Goal: Task Accomplishment & Management: Manage account settings

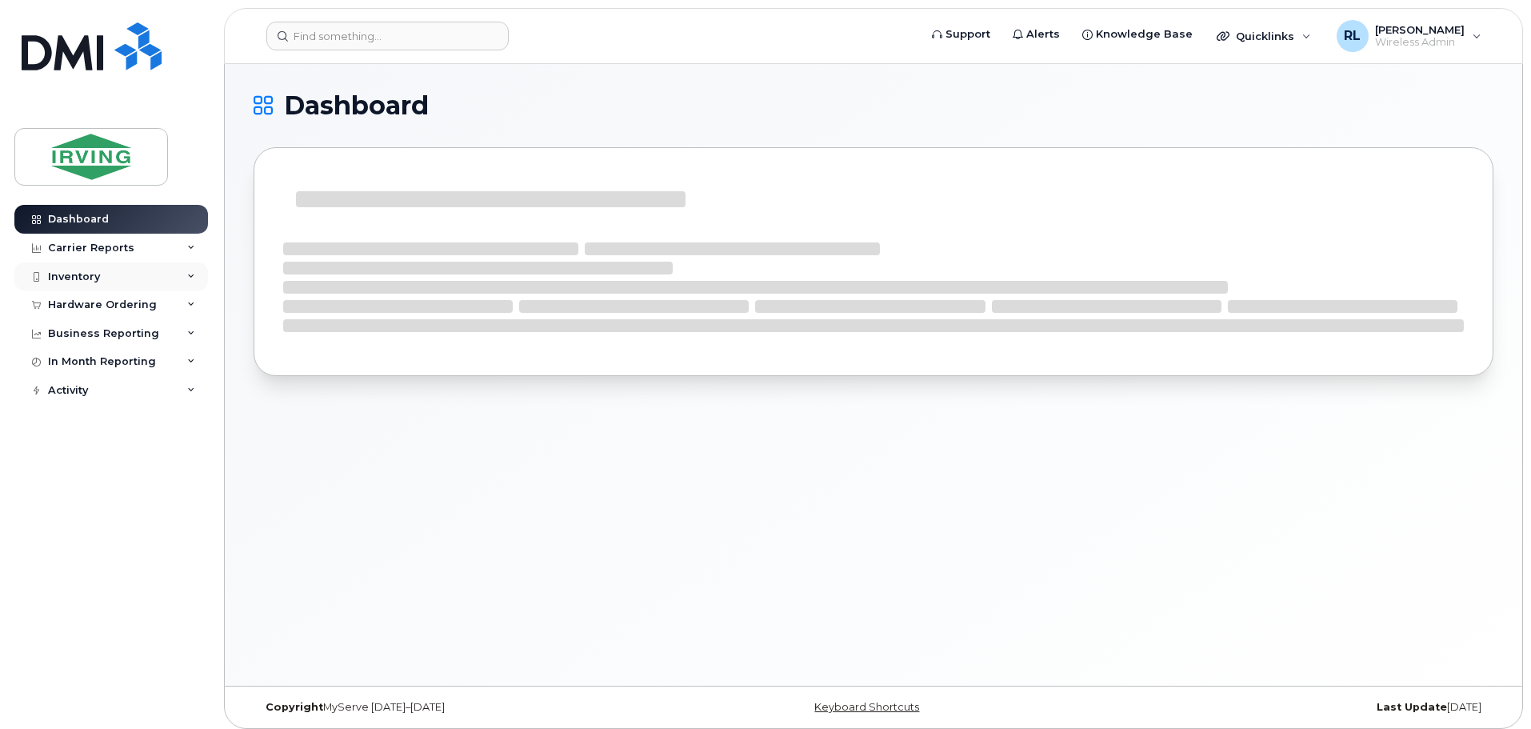
click at [85, 274] on div "Inventory" at bounding box center [74, 276] width 52 height 13
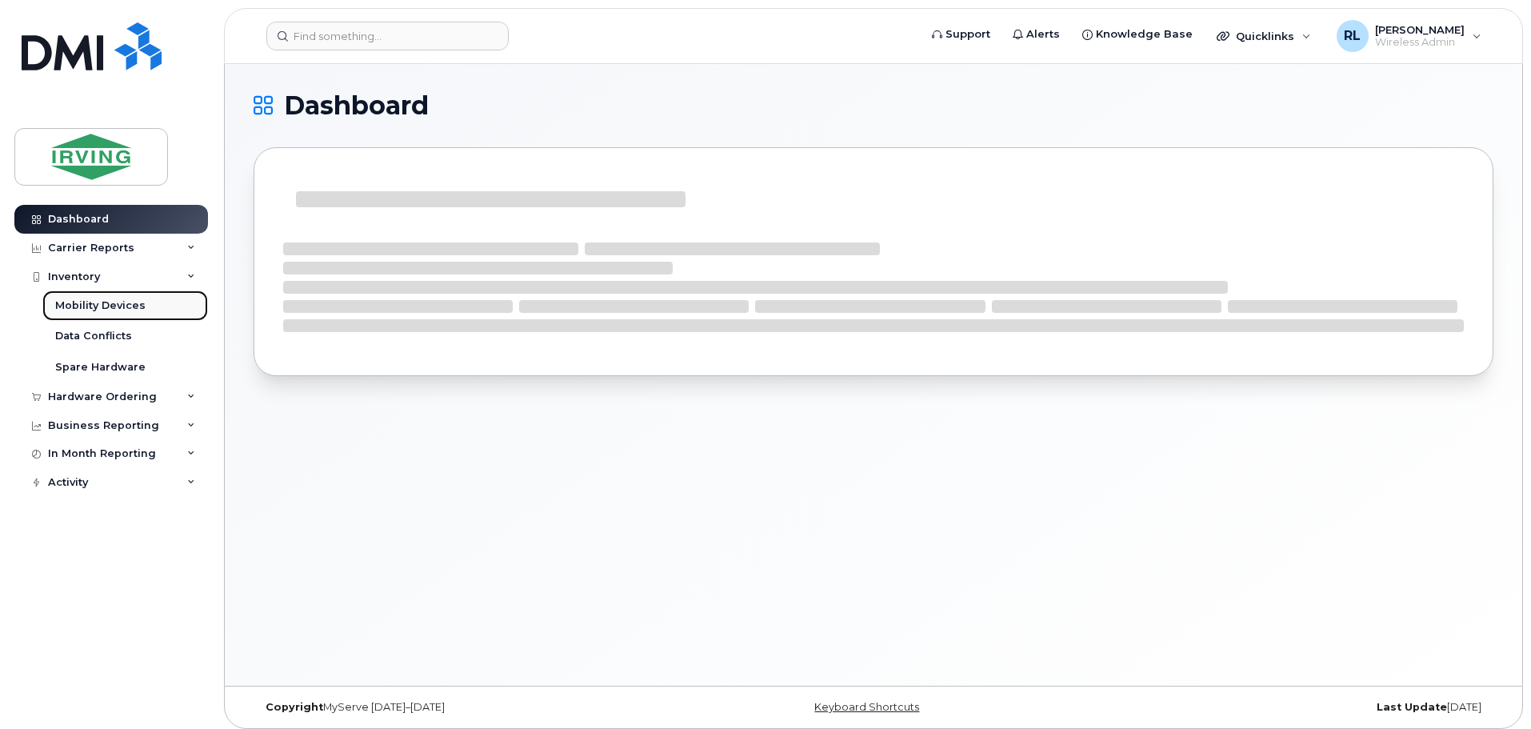
click at [107, 306] on div "Mobility Devices" at bounding box center [100, 305] width 90 height 14
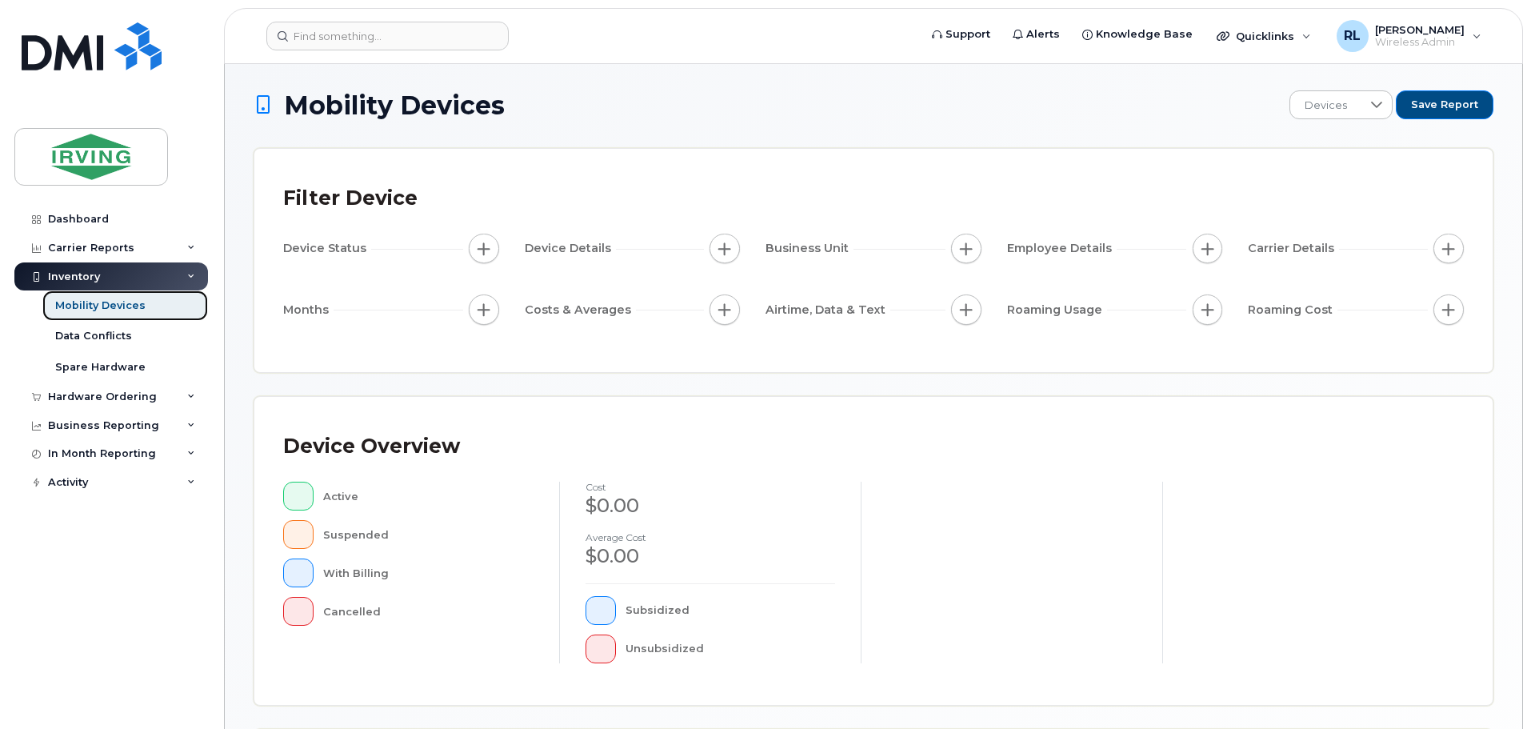
scroll to position [371, 0]
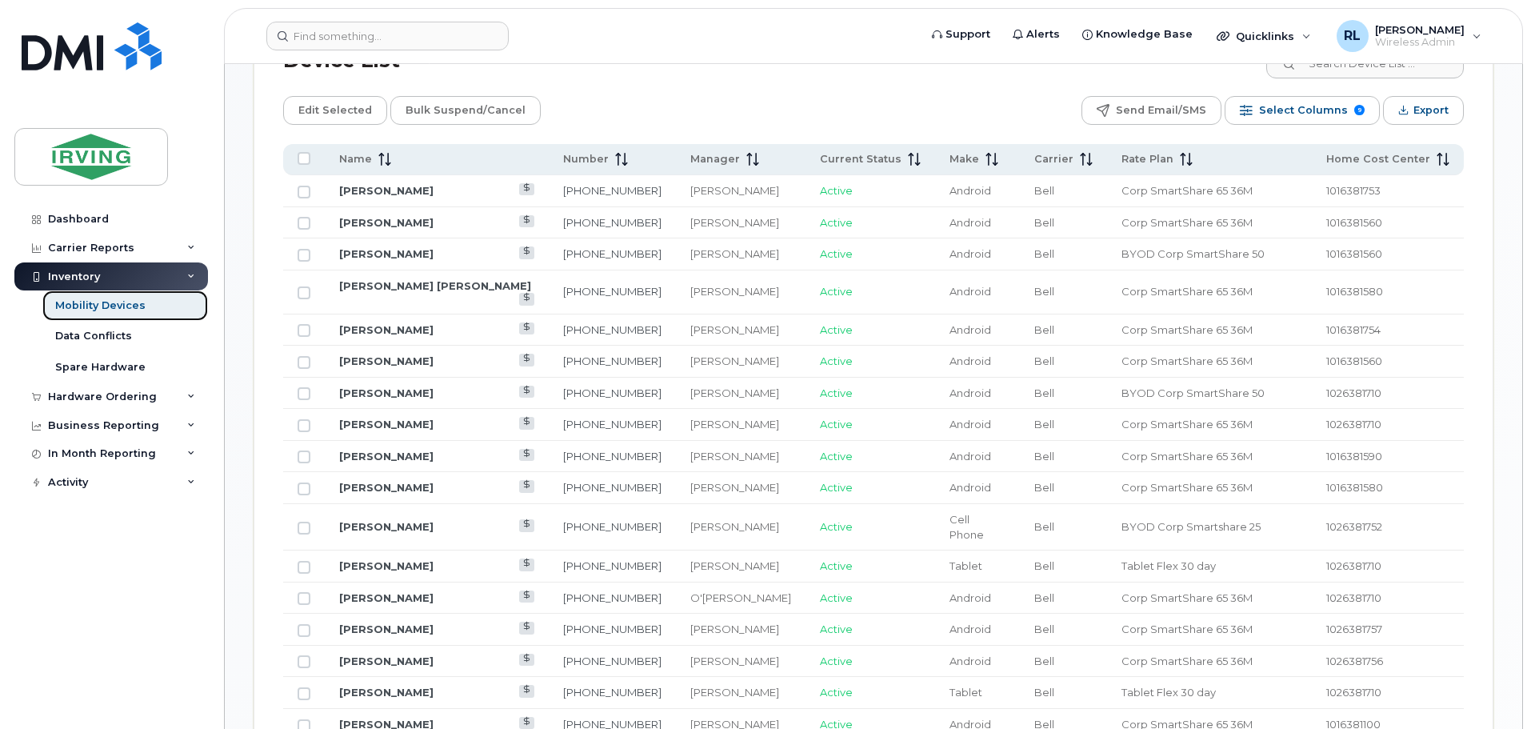
scroll to position [630, 0]
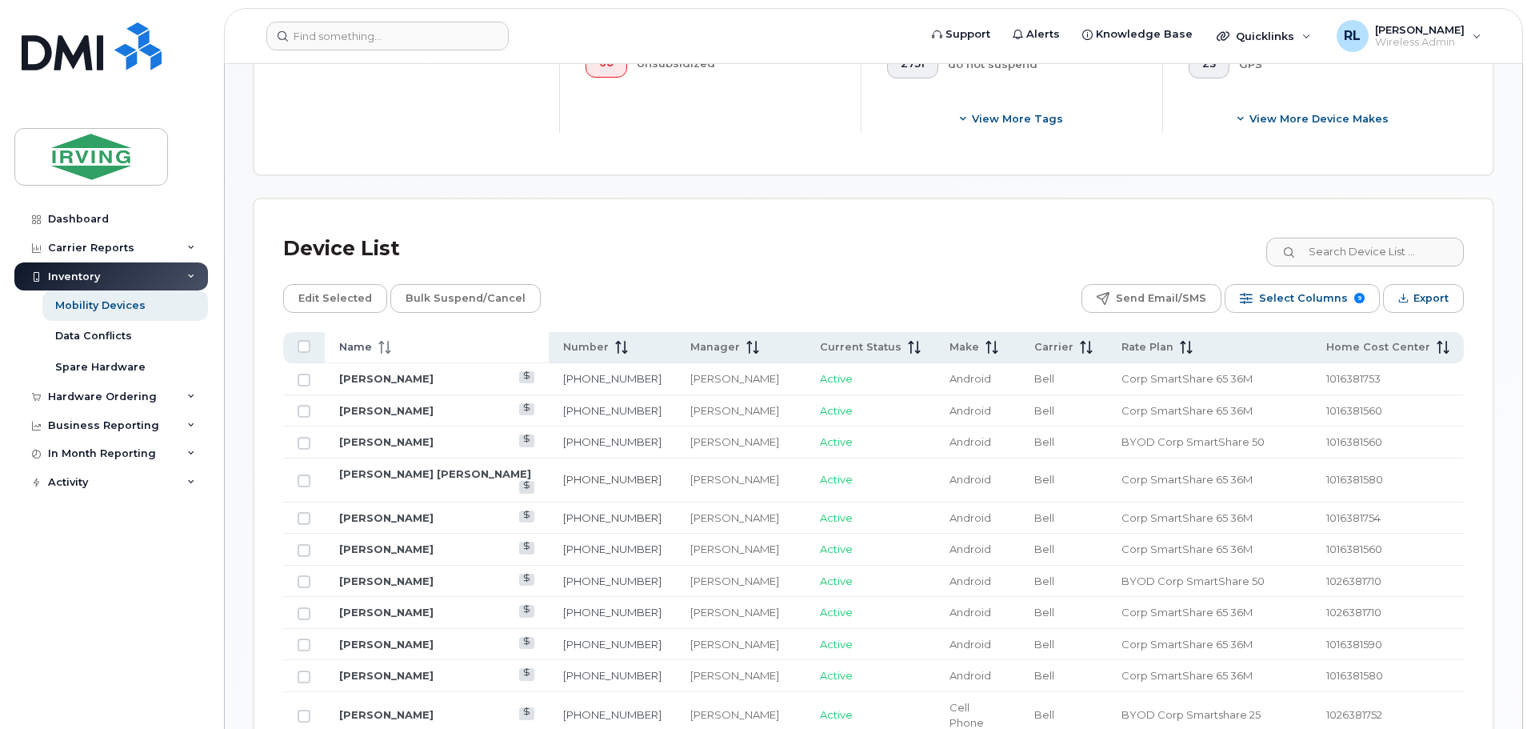
click at [385, 341] on icon at bounding box center [384, 347] width 13 height 13
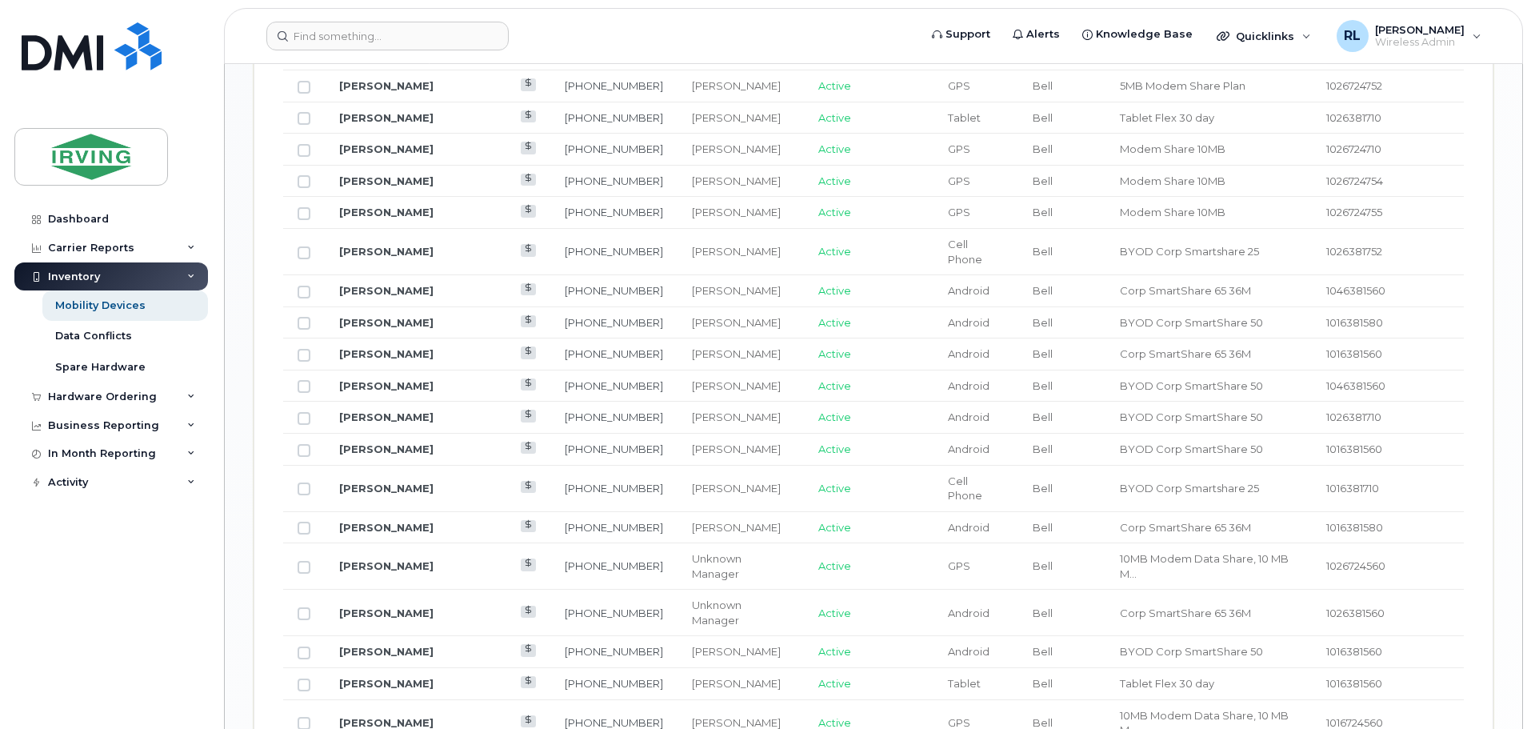
scroll to position [1478, 0]
click at [375, 603] on link "[PERSON_NAME]" at bounding box center [386, 609] width 94 height 13
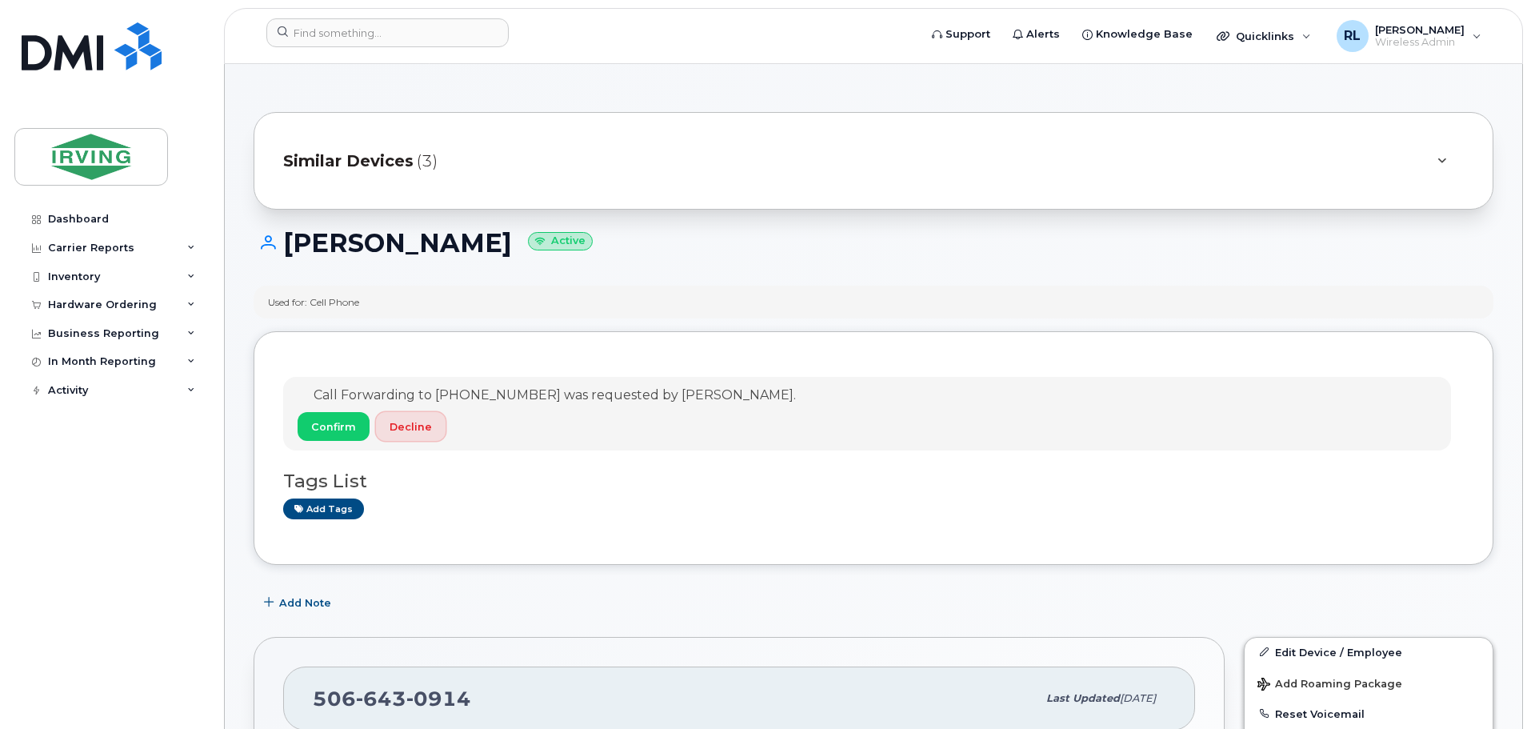
click at [408, 422] on span "Decline" at bounding box center [411, 426] width 42 height 15
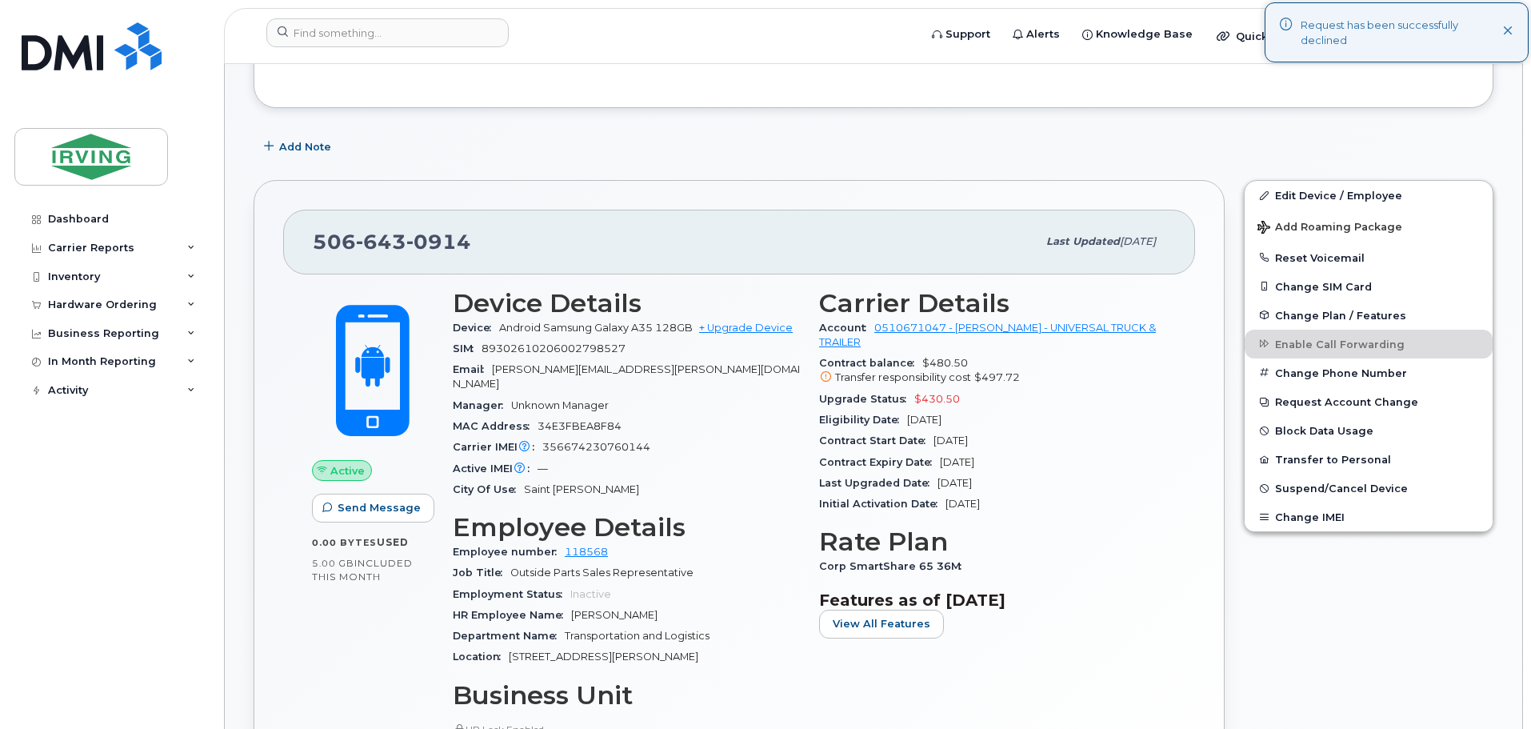
scroll to position [502, 0]
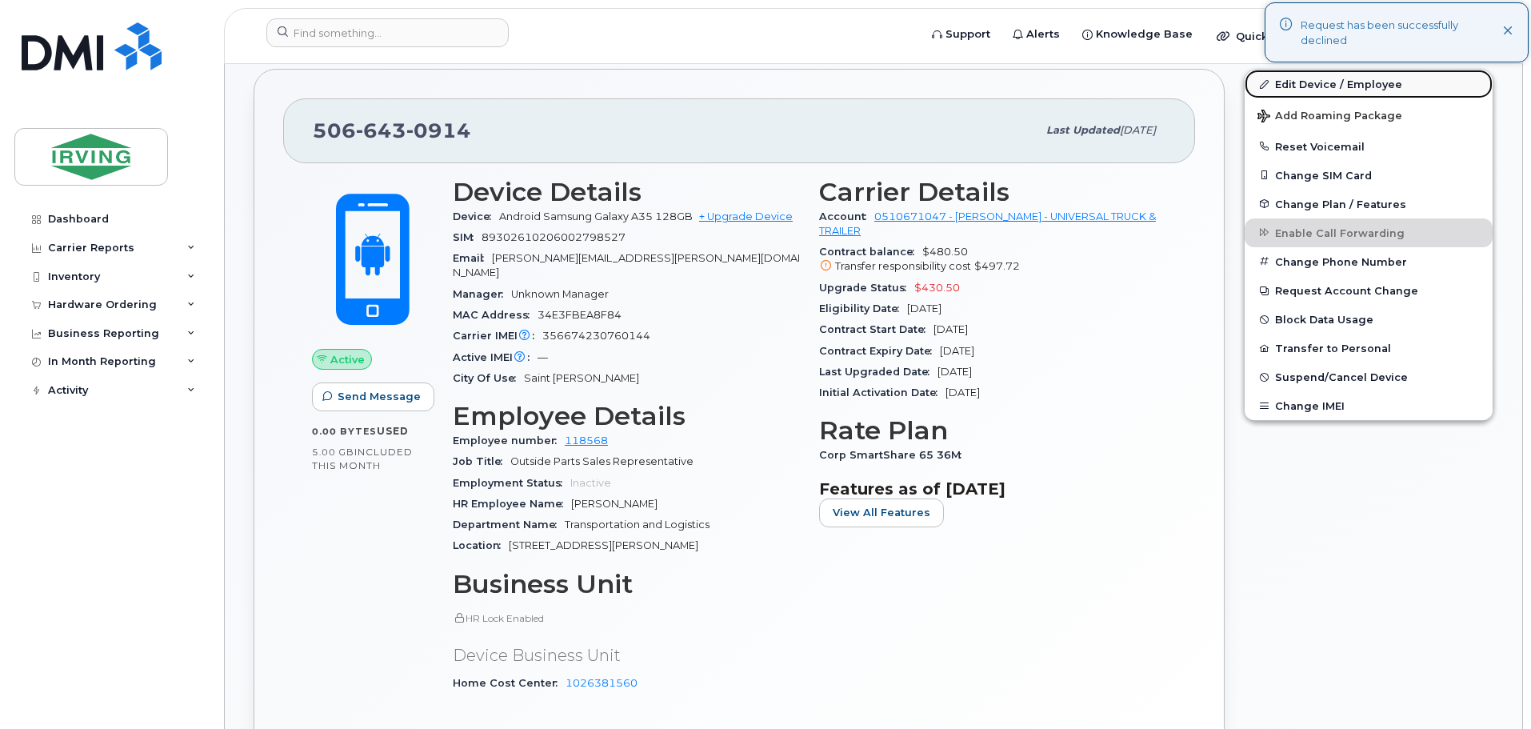
click at [1311, 80] on link "Edit Device / Employee" at bounding box center [1369, 84] width 248 height 29
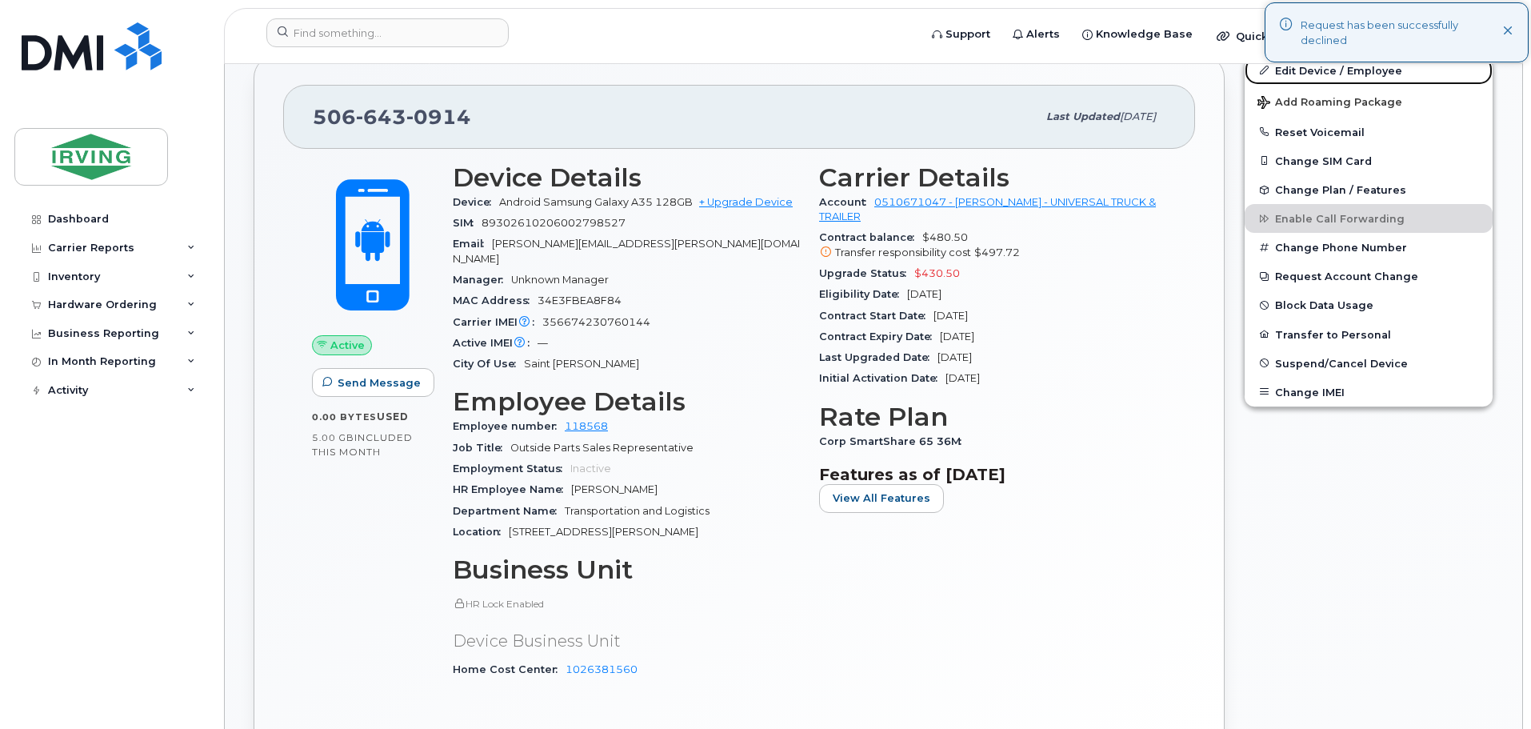
scroll to position [489, 0]
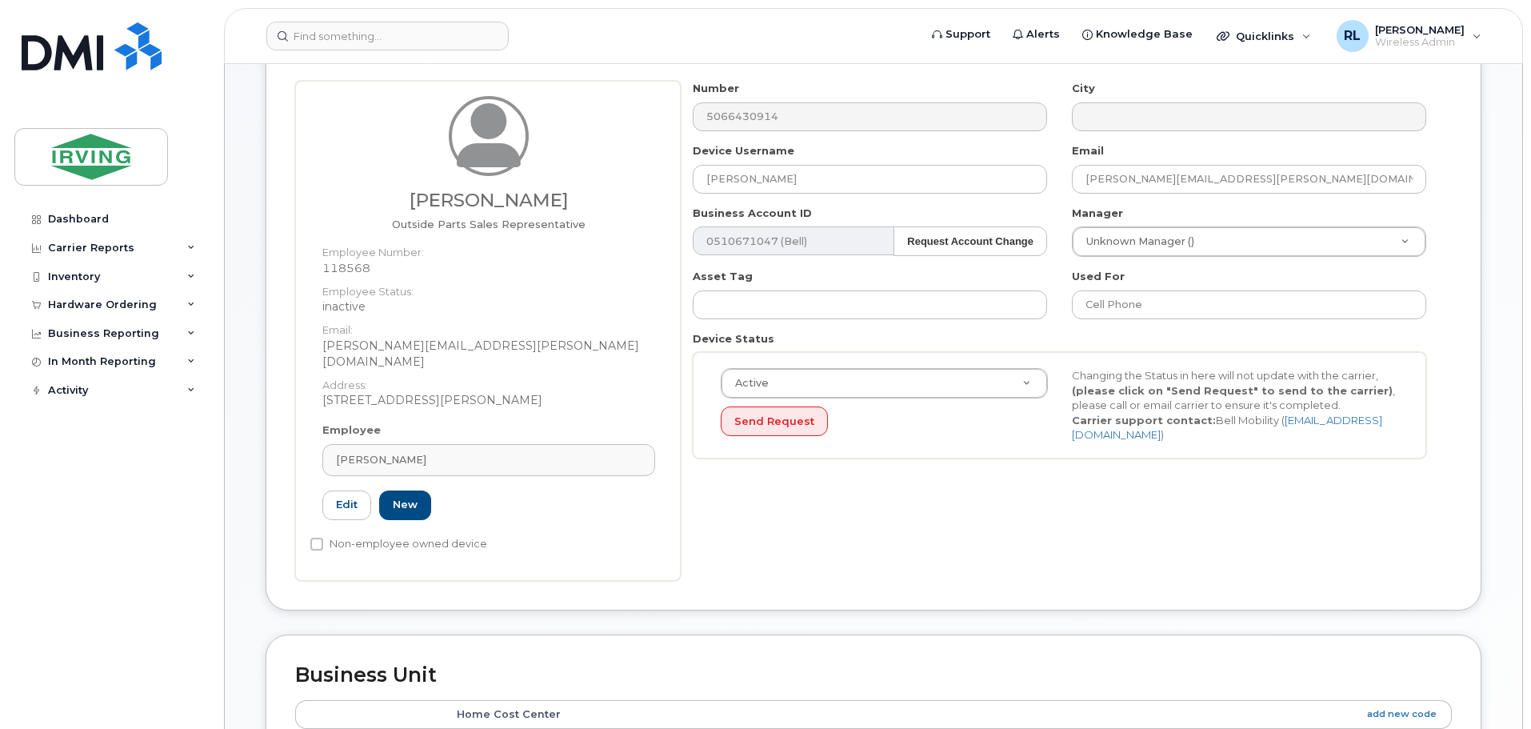
scroll to position [227, 0]
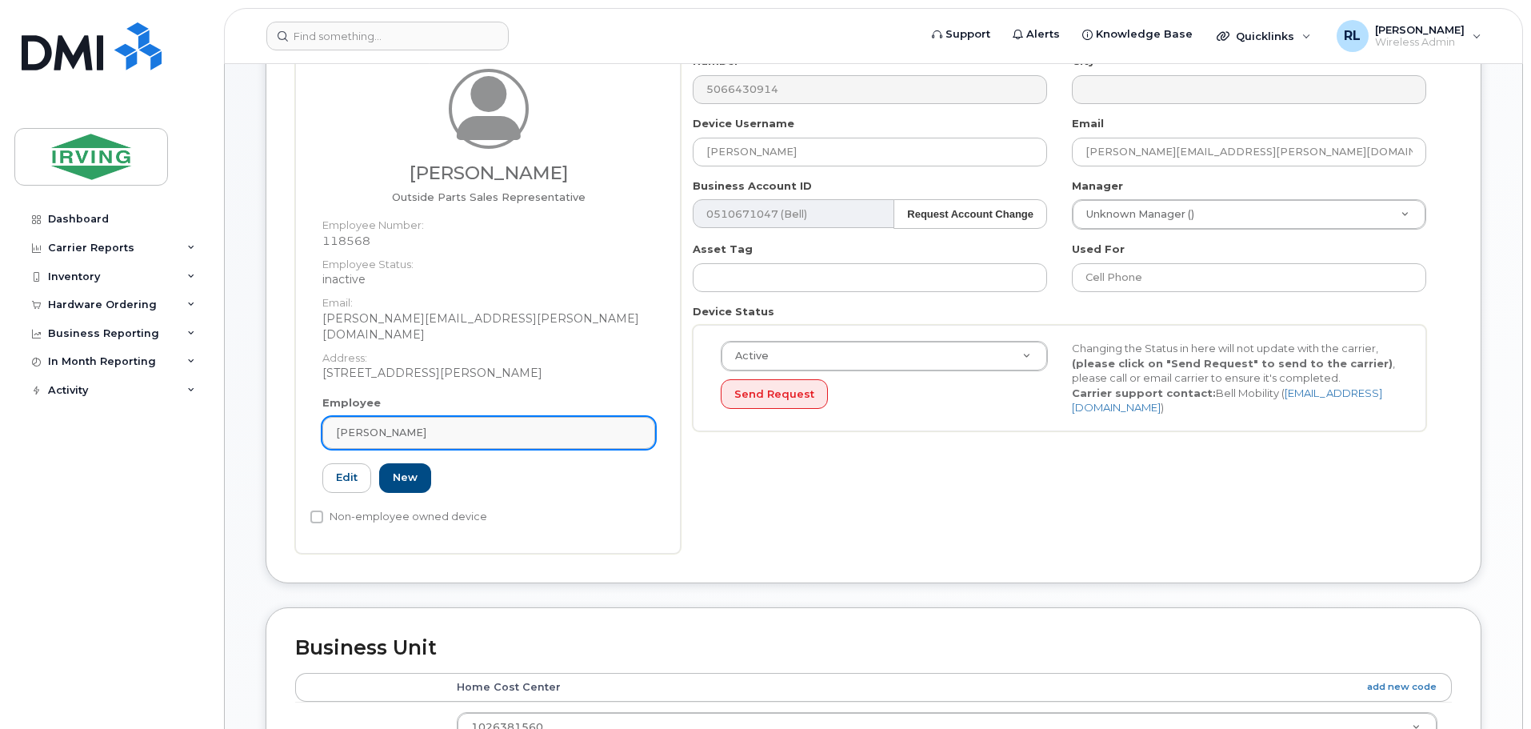
click at [453, 425] on div "[PERSON_NAME]" at bounding box center [489, 432] width 306 height 15
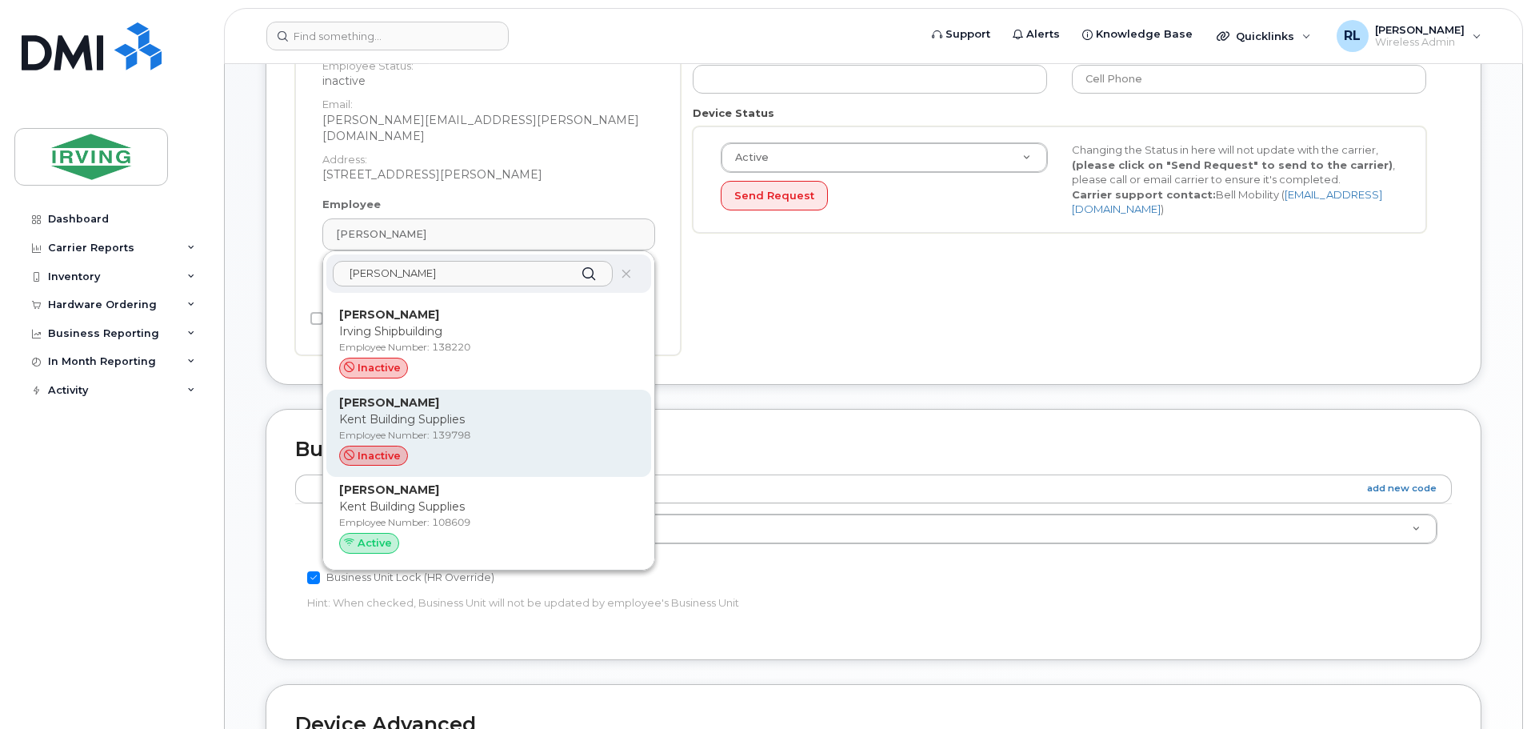
scroll to position [428, 0]
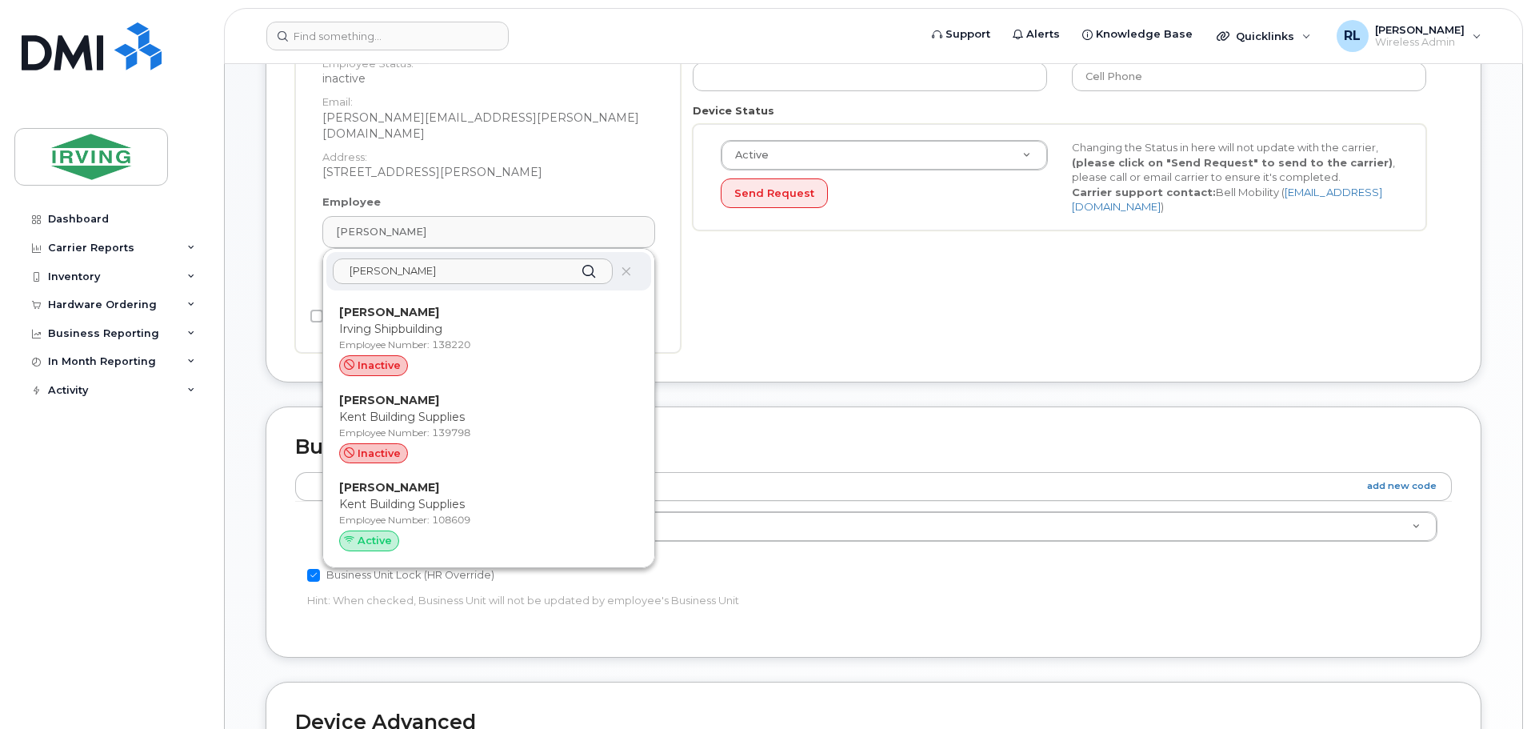
drag, startPoint x: 410, startPoint y: 256, endPoint x: 314, endPoint y: 263, distance: 96.3
click at [316, 263] on div "Employee [PERSON_NAME] [PERSON_NAME] [PERSON_NAME] Building Supplies Employee N…" at bounding box center [488, 249] width 357 height 111
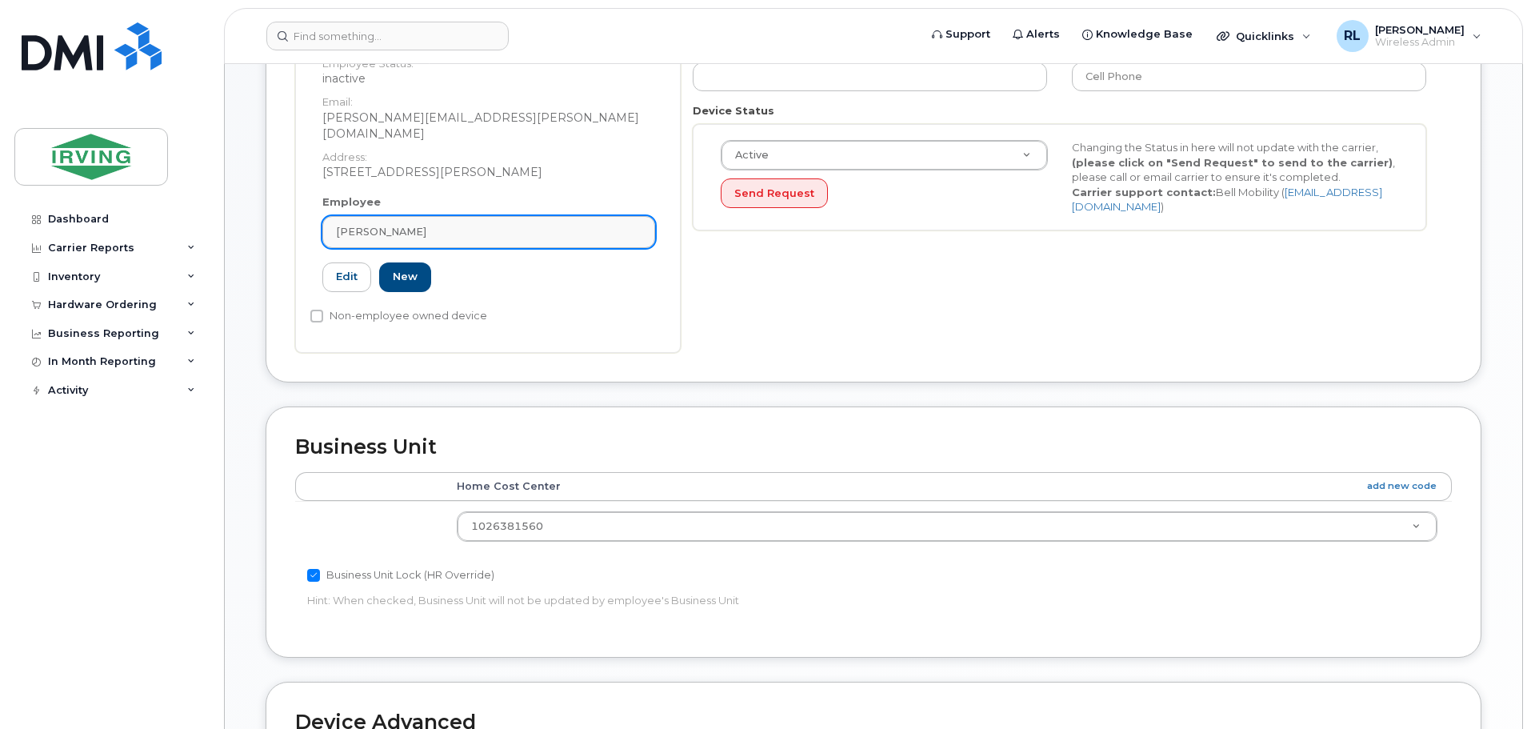
click at [446, 224] on div "[PERSON_NAME]" at bounding box center [489, 231] width 306 height 15
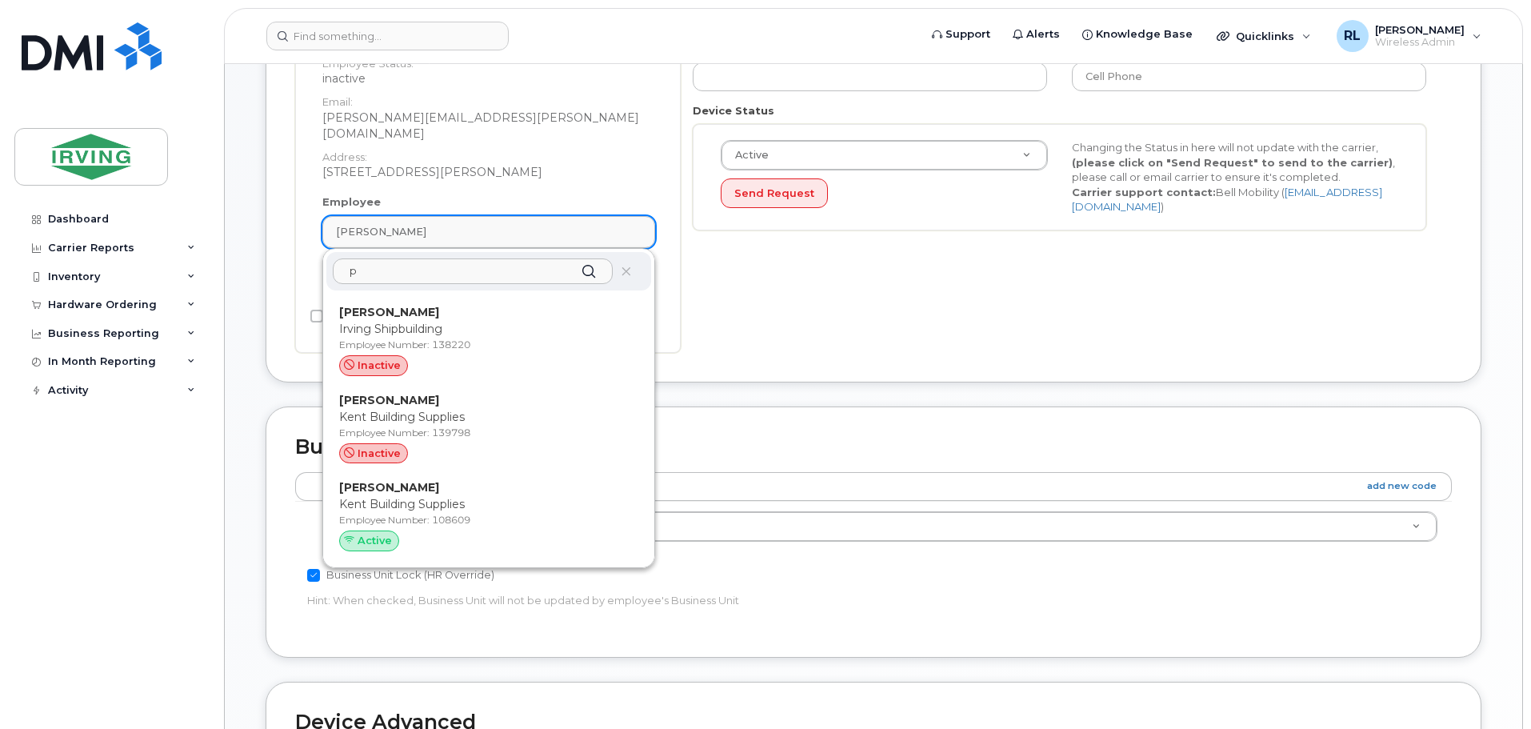
scroll to position [0, 0]
drag, startPoint x: 394, startPoint y: 253, endPoint x: 313, endPoint y: 262, distance: 82.2
click at [313, 262] on div "Employee David Connell paul Aaron Peter-Paul Central NB Woodlands Employee Numb…" at bounding box center [488, 249] width 357 height 111
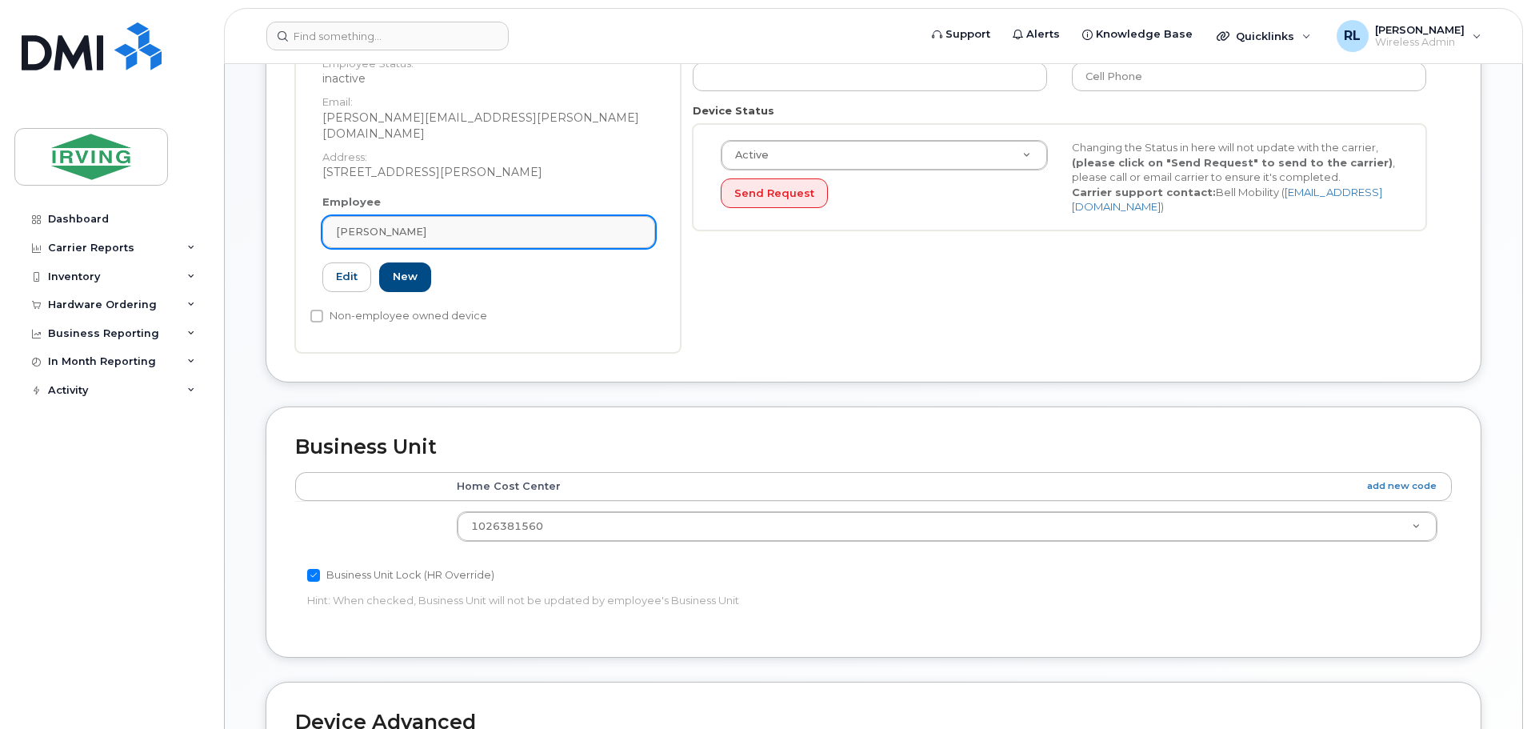
click at [440, 216] on link "[PERSON_NAME]" at bounding box center [488, 232] width 333 height 32
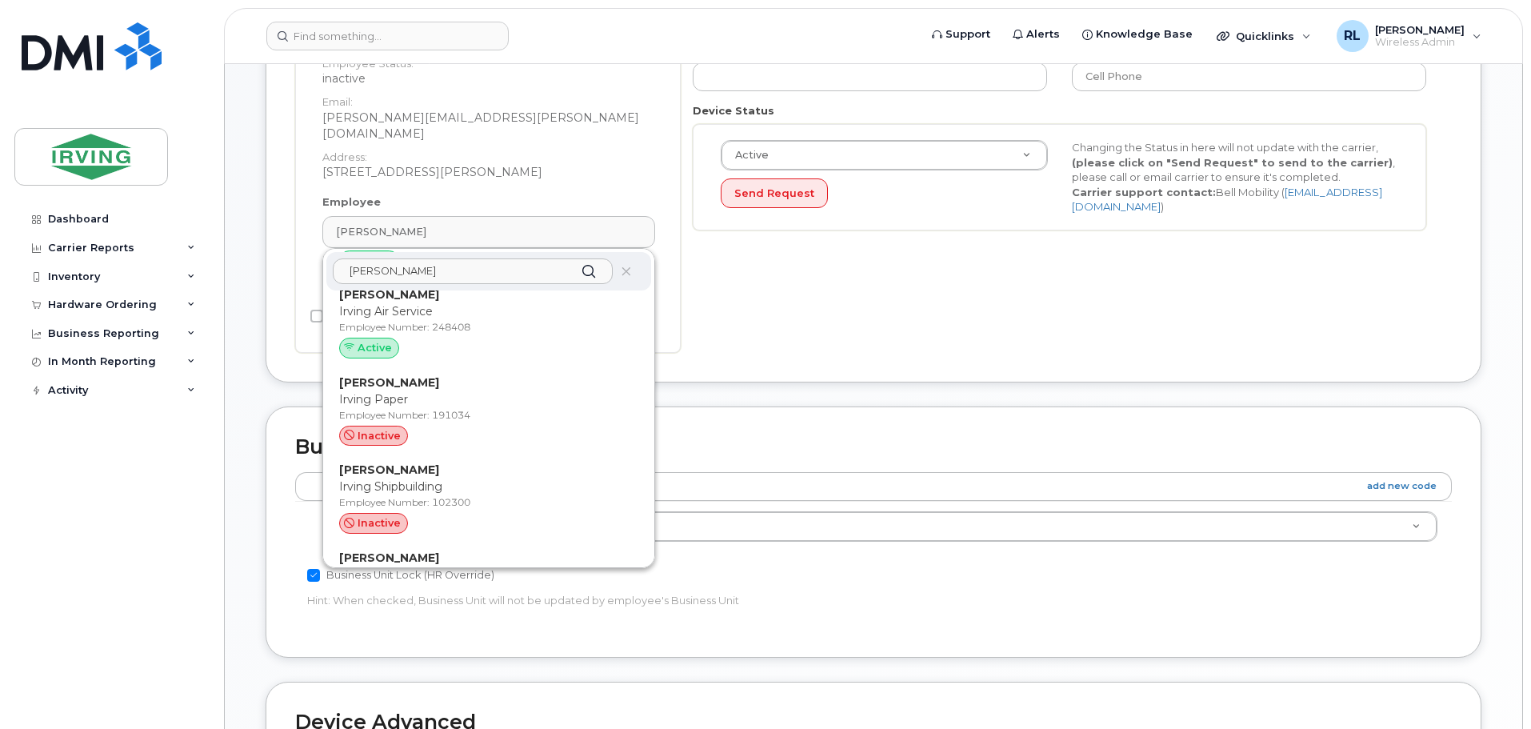
scroll to position [8501, 0]
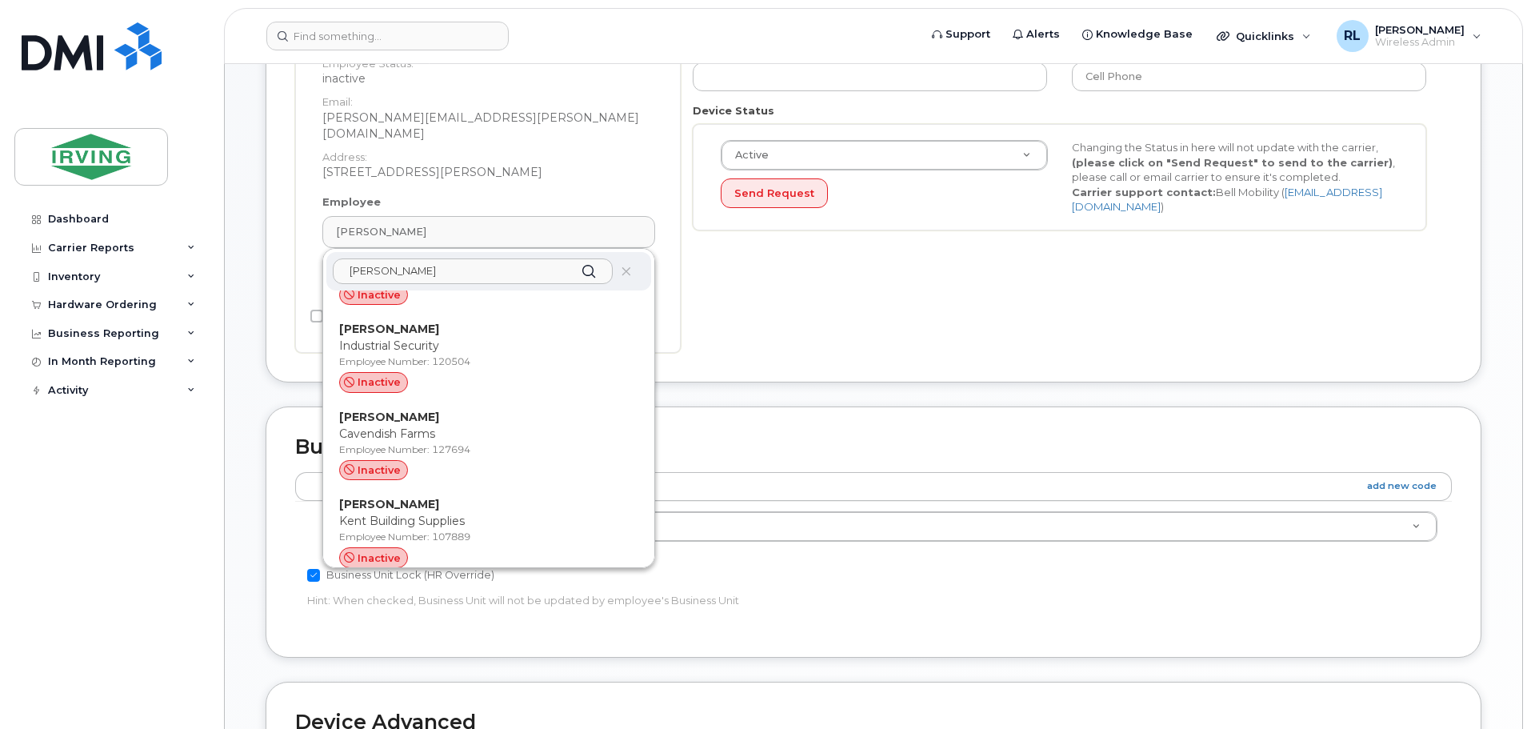
drag, startPoint x: 401, startPoint y: 259, endPoint x: 310, endPoint y: 262, distance: 90.5
click at [310, 262] on div "Employee David Connell smith Aaron Smith Cavendish Agri Employee Number: 142643…" at bounding box center [488, 249] width 357 height 111
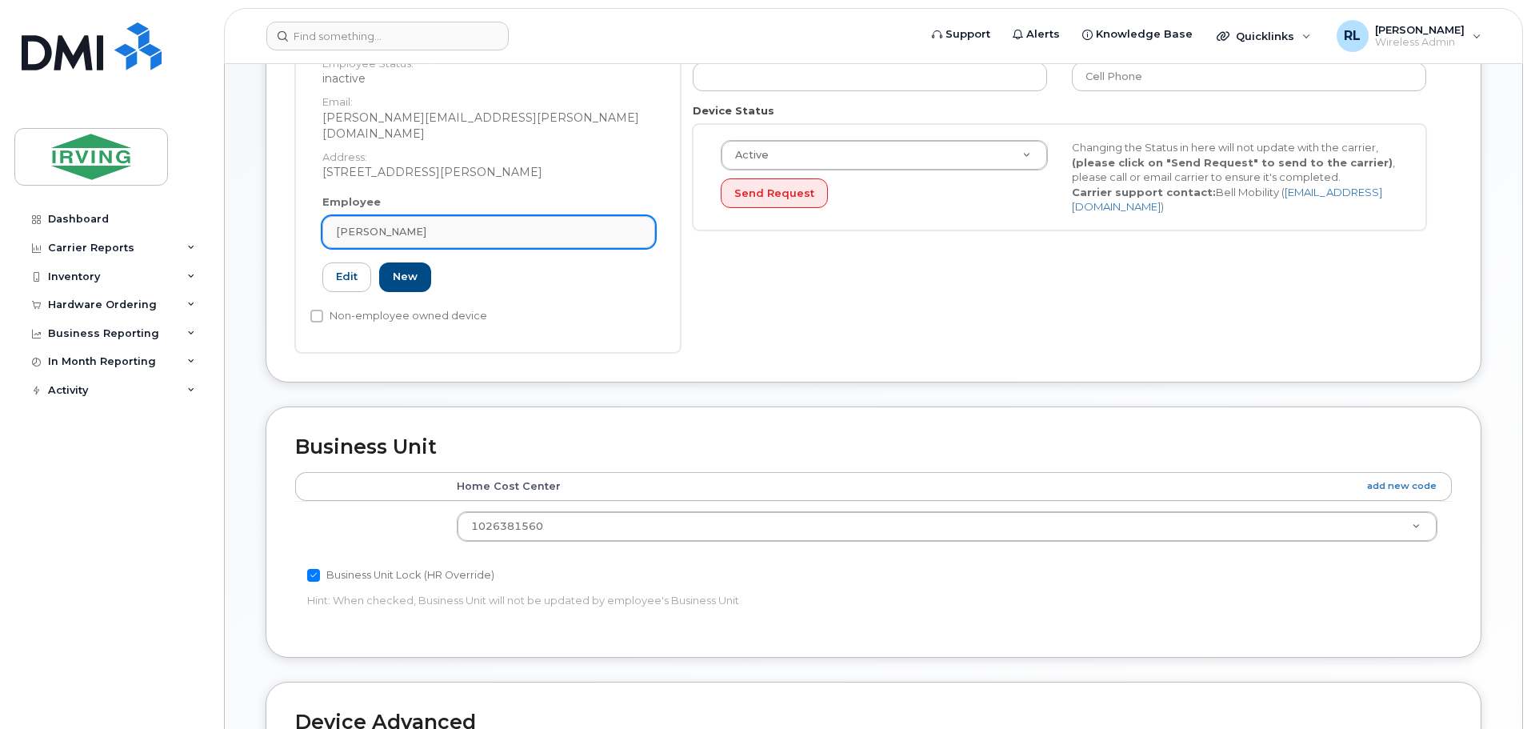
click at [454, 216] on link "[PERSON_NAME]" at bounding box center [488, 232] width 333 height 32
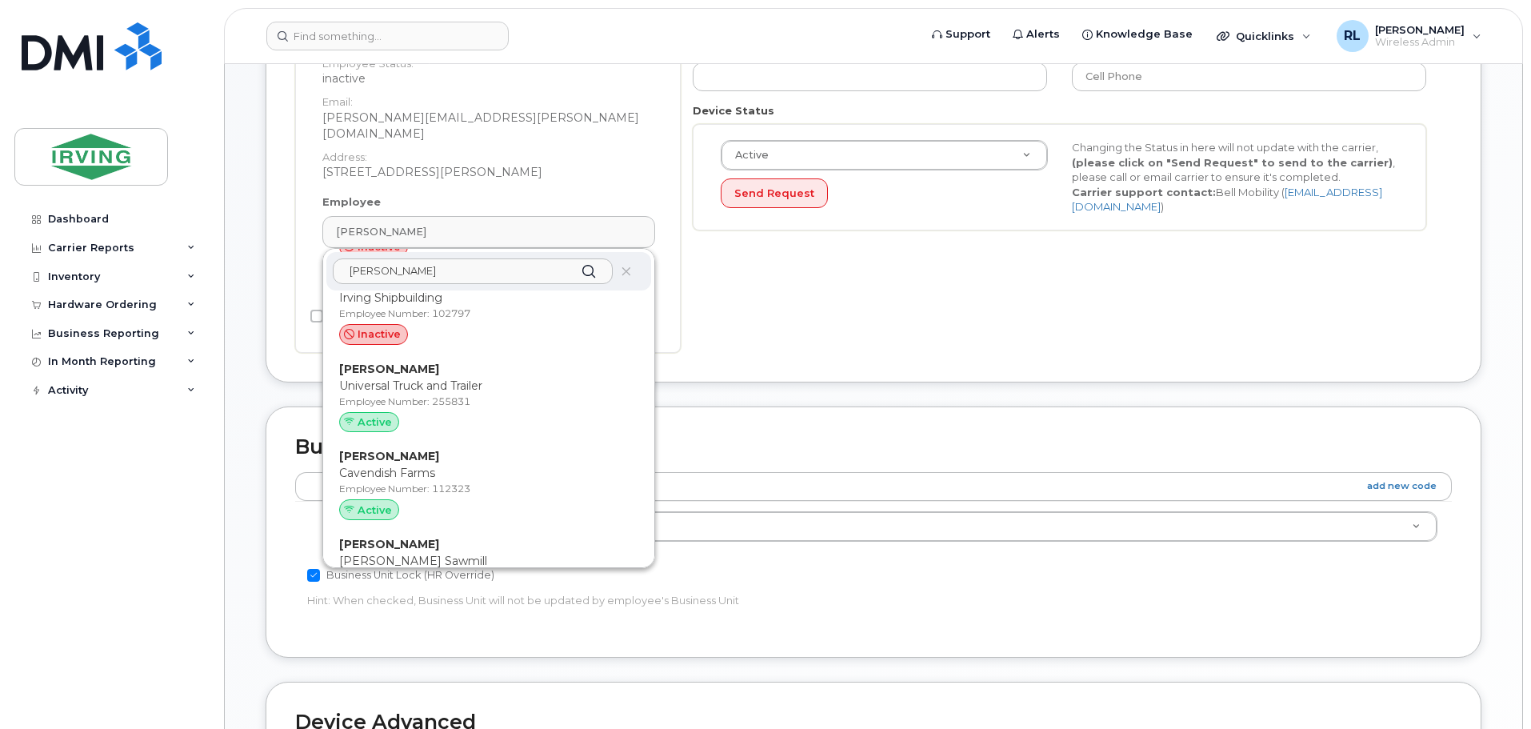
scroll to position [4248, 0]
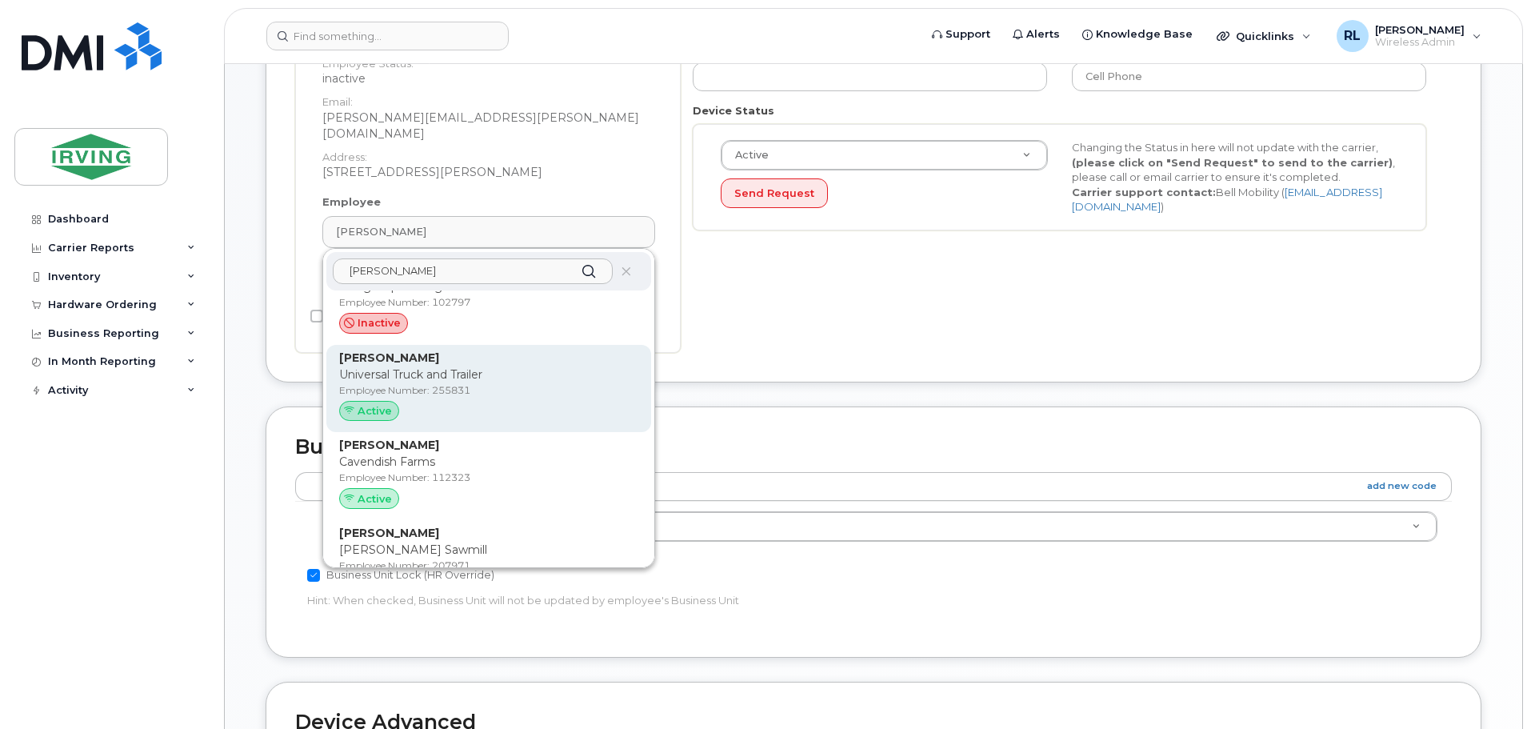
type input "mcneil"
click at [386, 366] on p "Universal Truck and Trailer" at bounding box center [488, 374] width 299 height 17
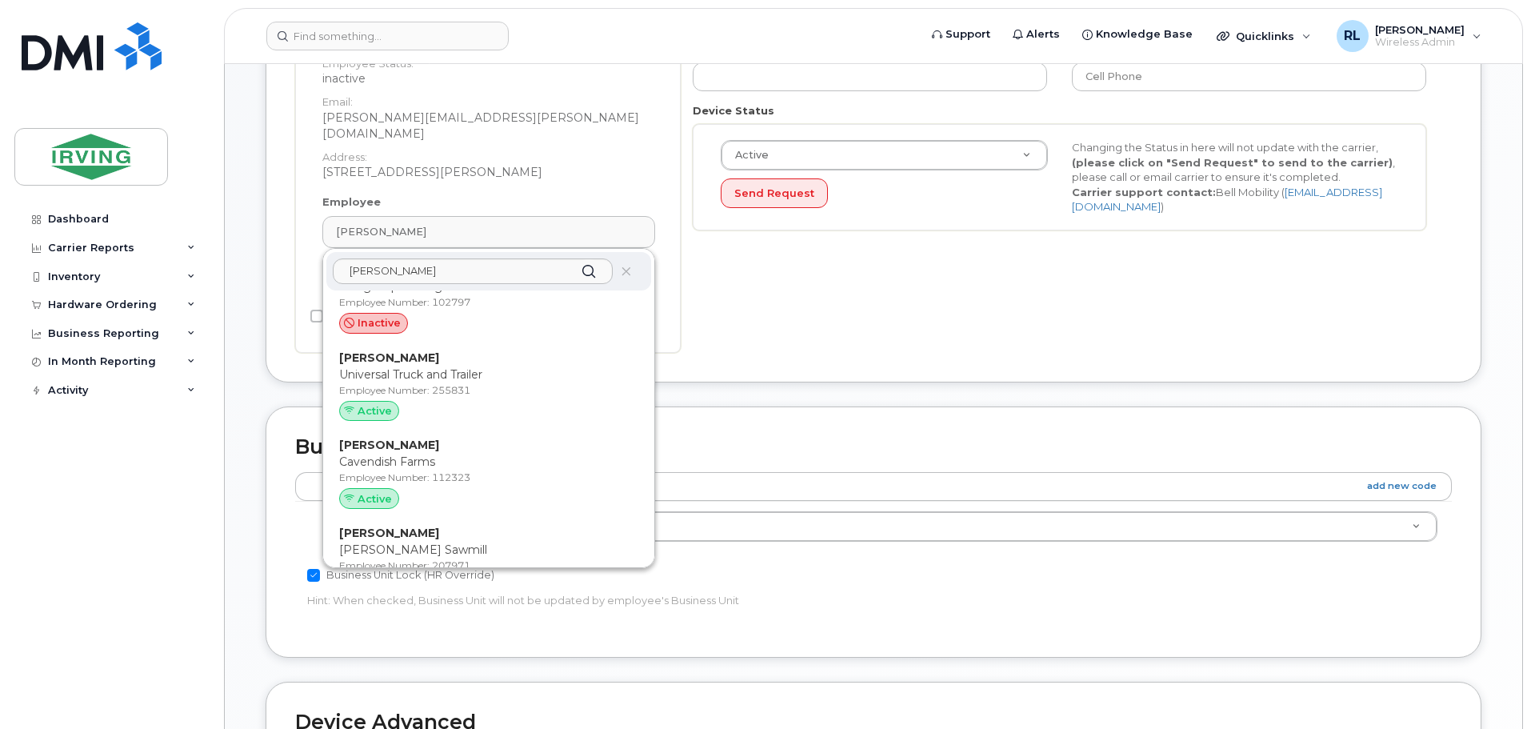
type input "255831"
type input "Paul McNeil-Smith"
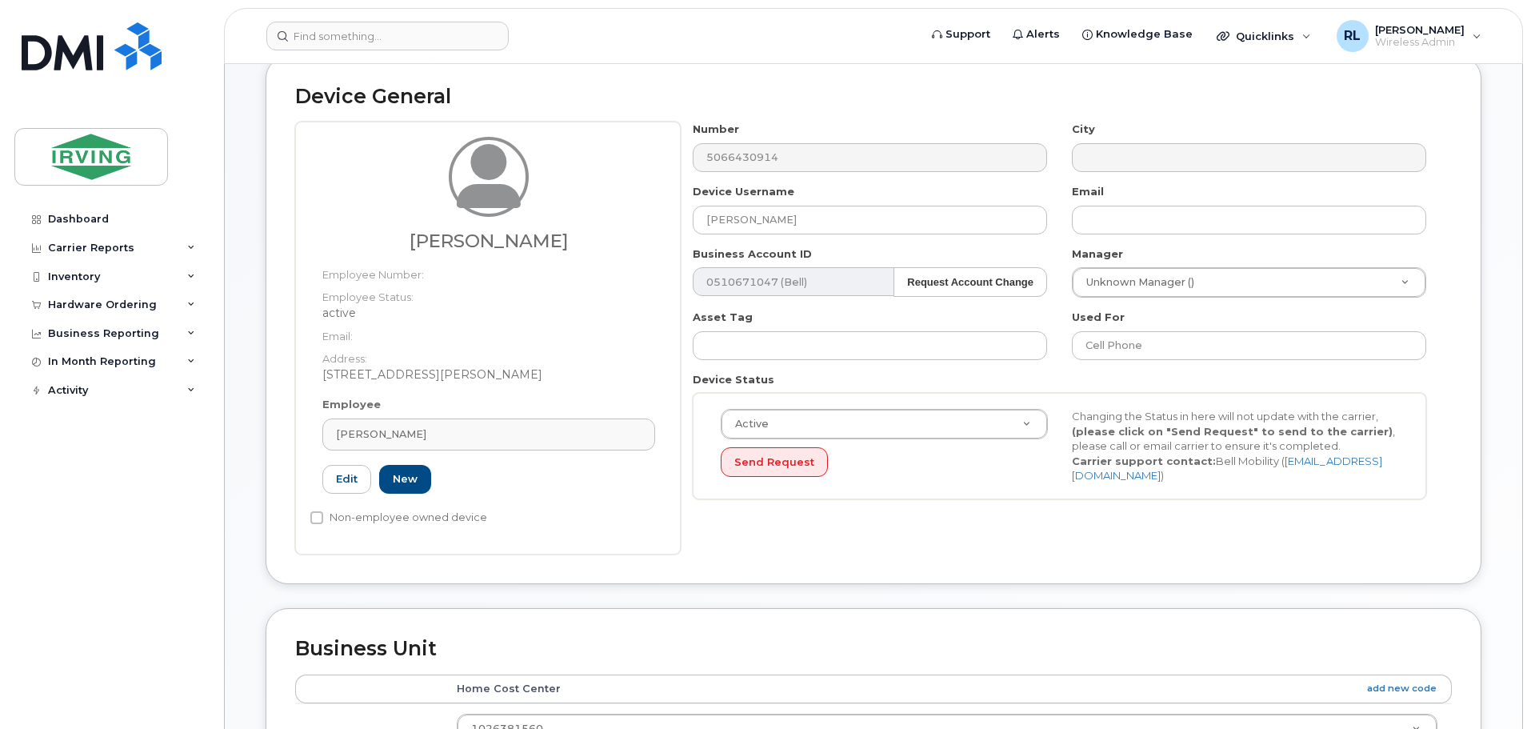
scroll to position [112, 0]
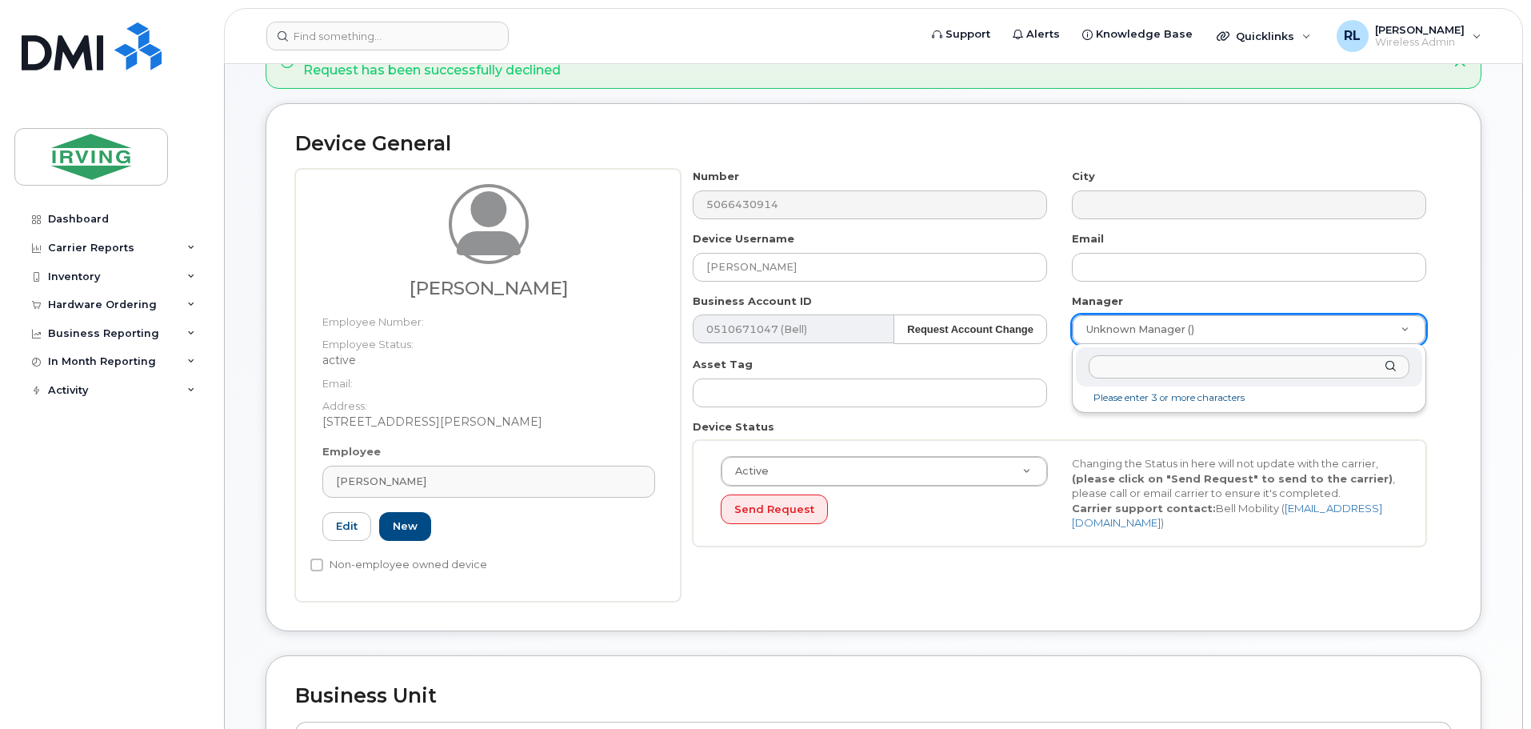
click at [1134, 368] on input "text" at bounding box center [1249, 366] width 321 height 23
type input "anil"
type input "1583313"
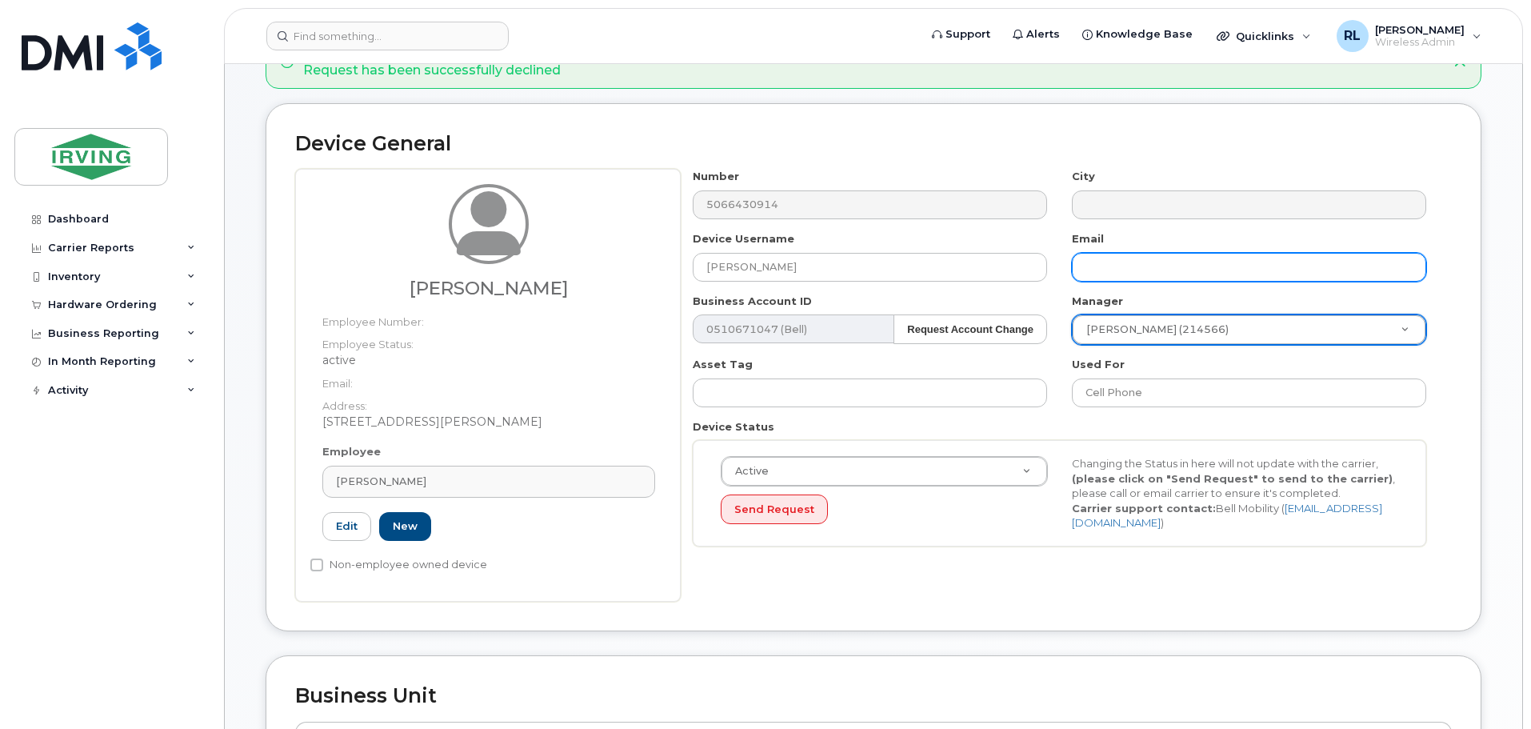
click at [1115, 262] on input "text" at bounding box center [1249, 267] width 354 height 29
type input "m"
type input "mcneilsmith.paul@universaltruckandtrailer.com"
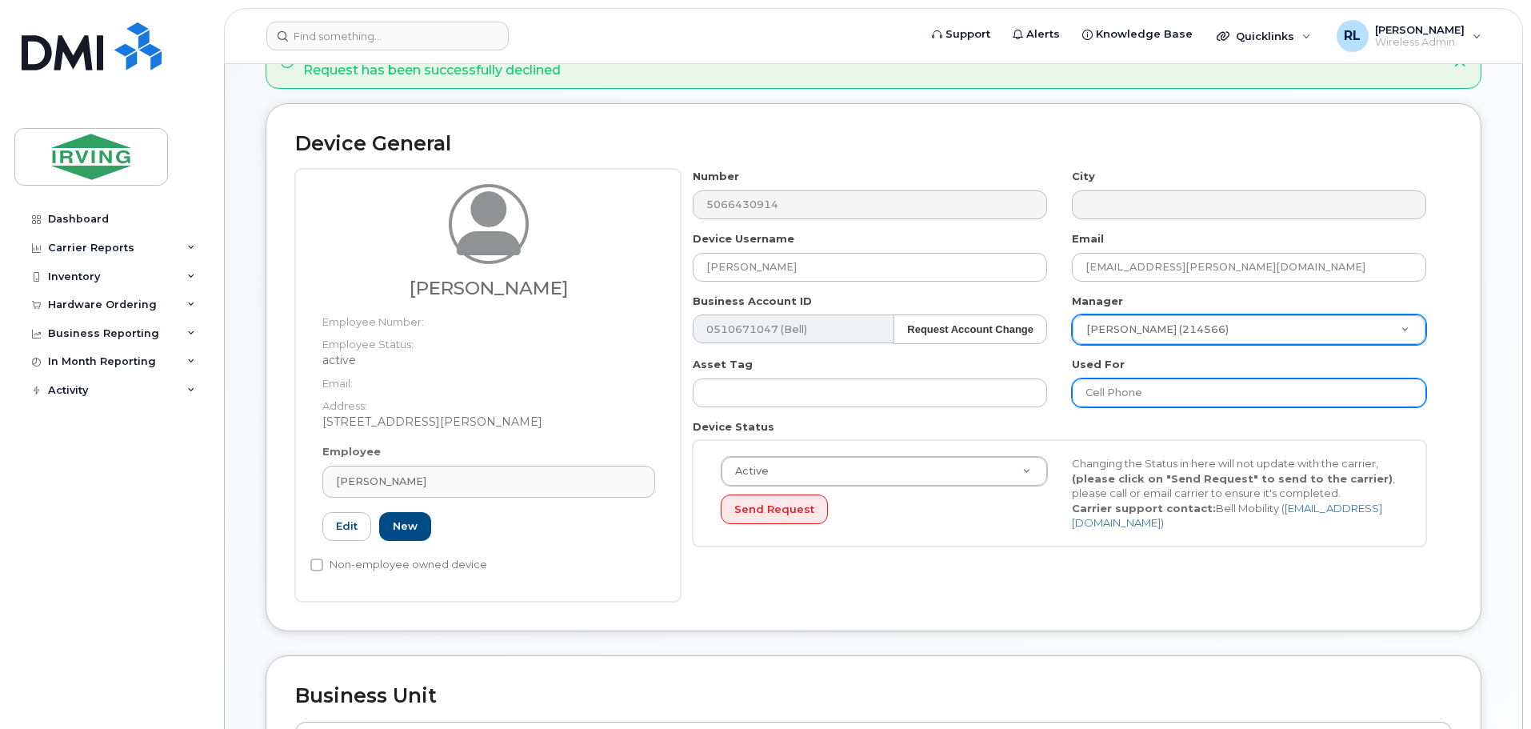
click at [1150, 396] on input "Cell Phone" at bounding box center [1249, 392] width 354 height 29
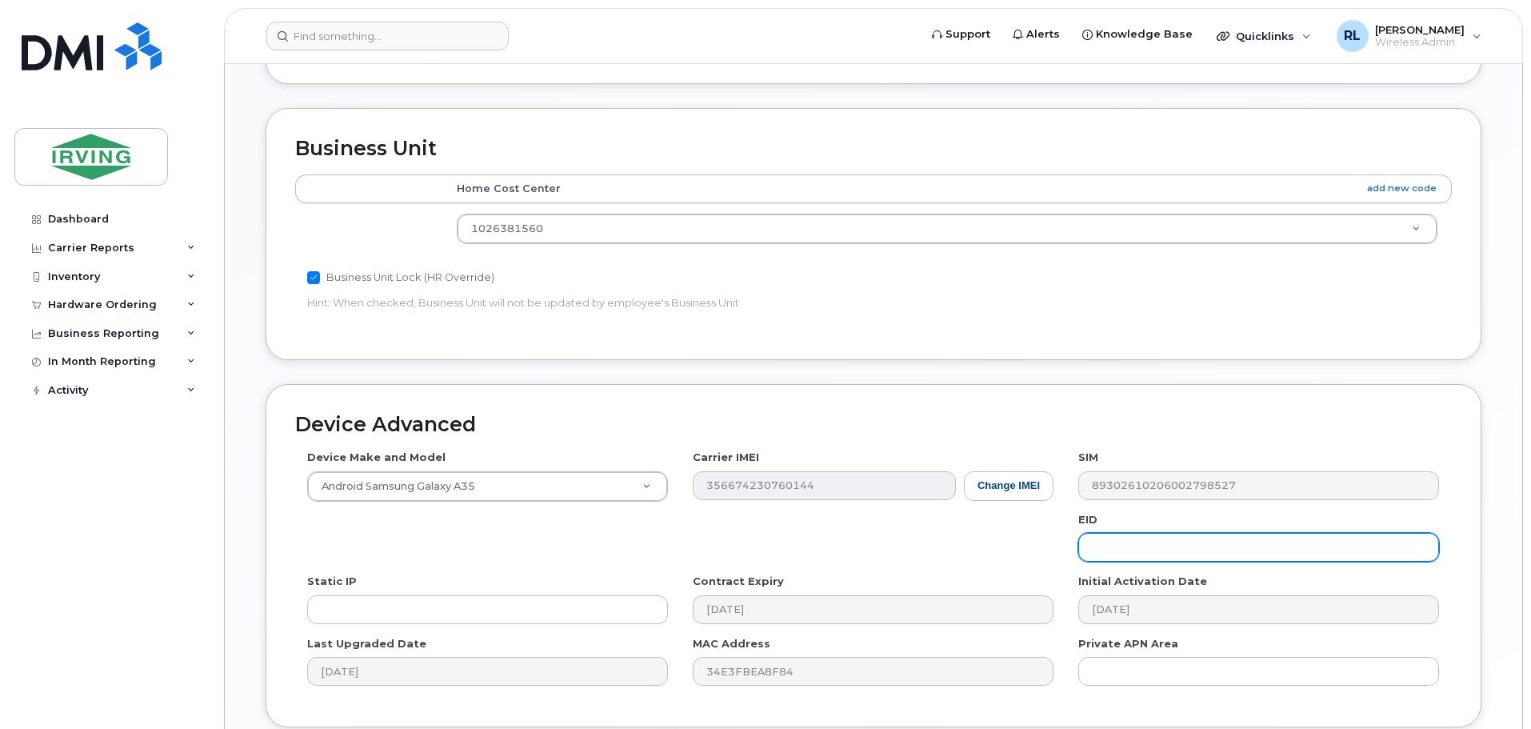
scroll to position [791, 0]
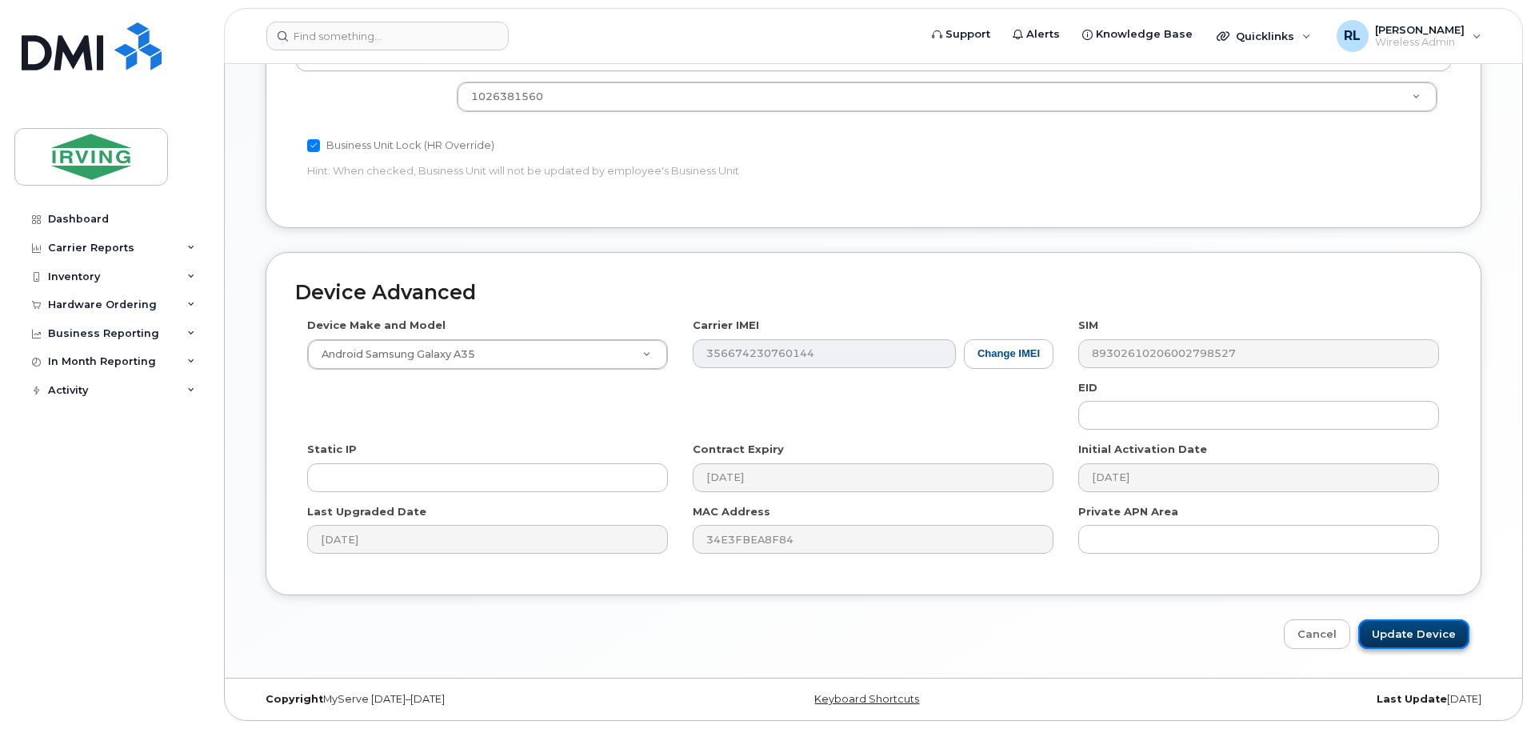
click at [1426, 638] on input "Update Device" at bounding box center [1413, 634] width 111 height 30
type input "Saving..."
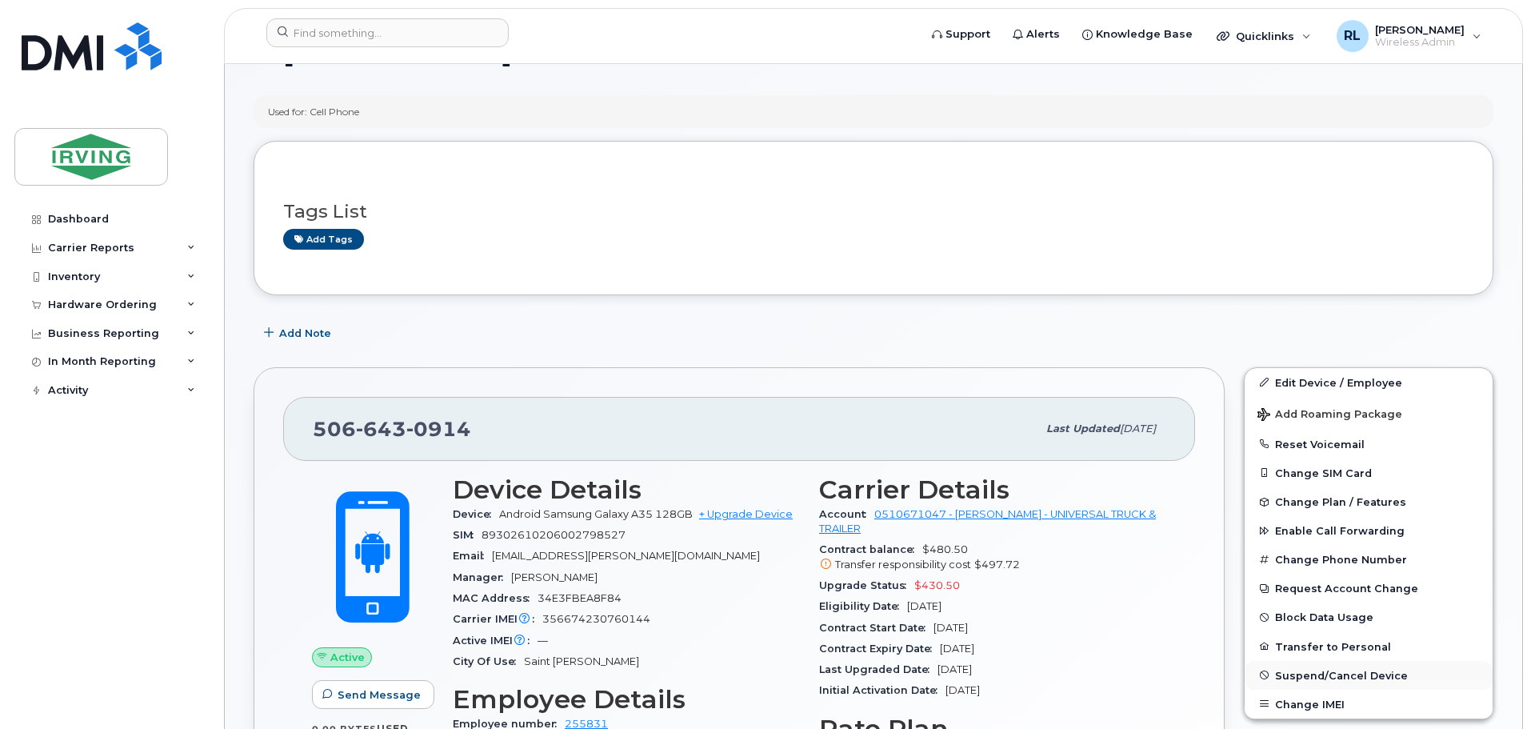
scroll to position [192, 0]
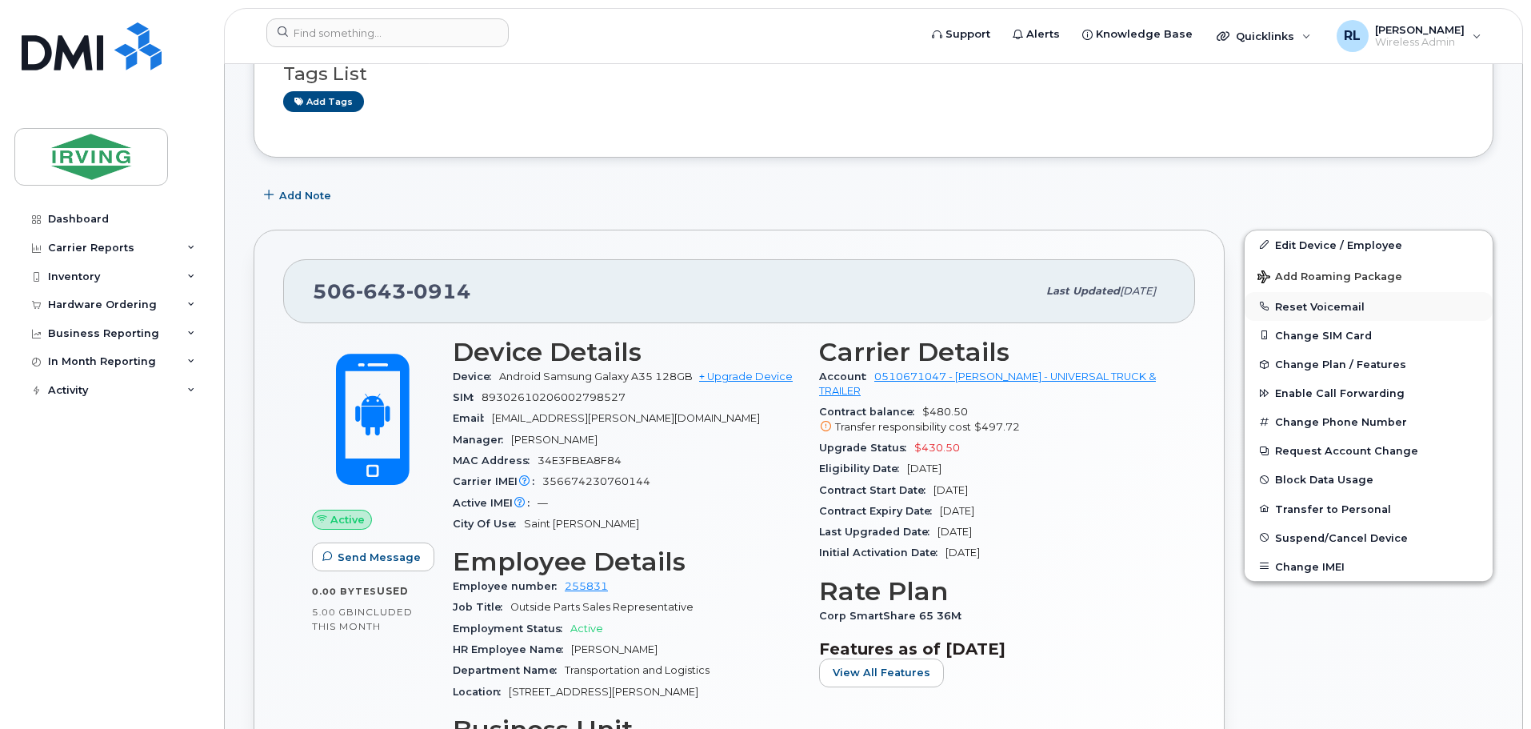
click at [1306, 306] on button "Reset Voicemail" at bounding box center [1369, 306] width 248 height 29
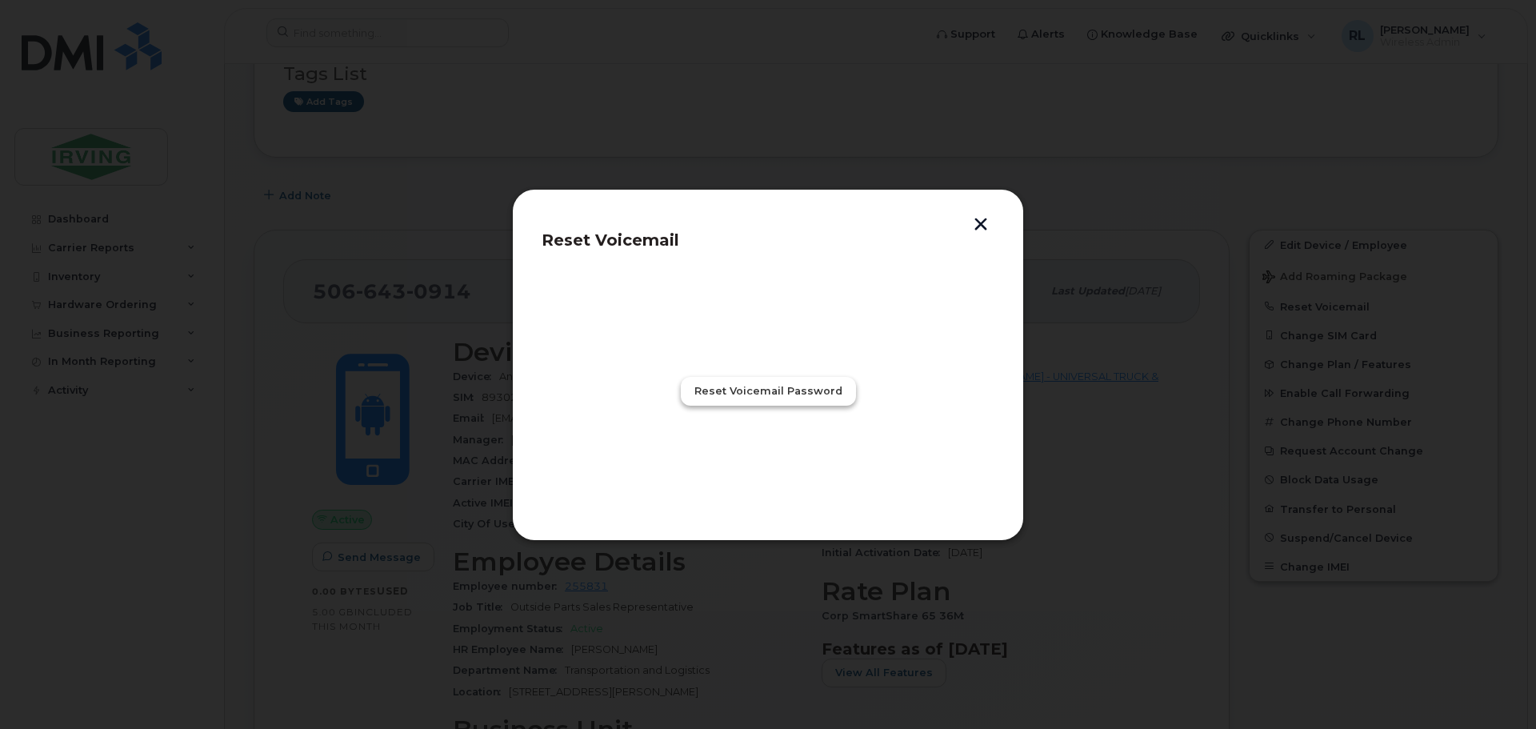
click at [787, 388] on span "Reset Voicemail Password" at bounding box center [768, 390] width 148 height 15
click at [764, 457] on span "Close" at bounding box center [768, 461] width 32 height 15
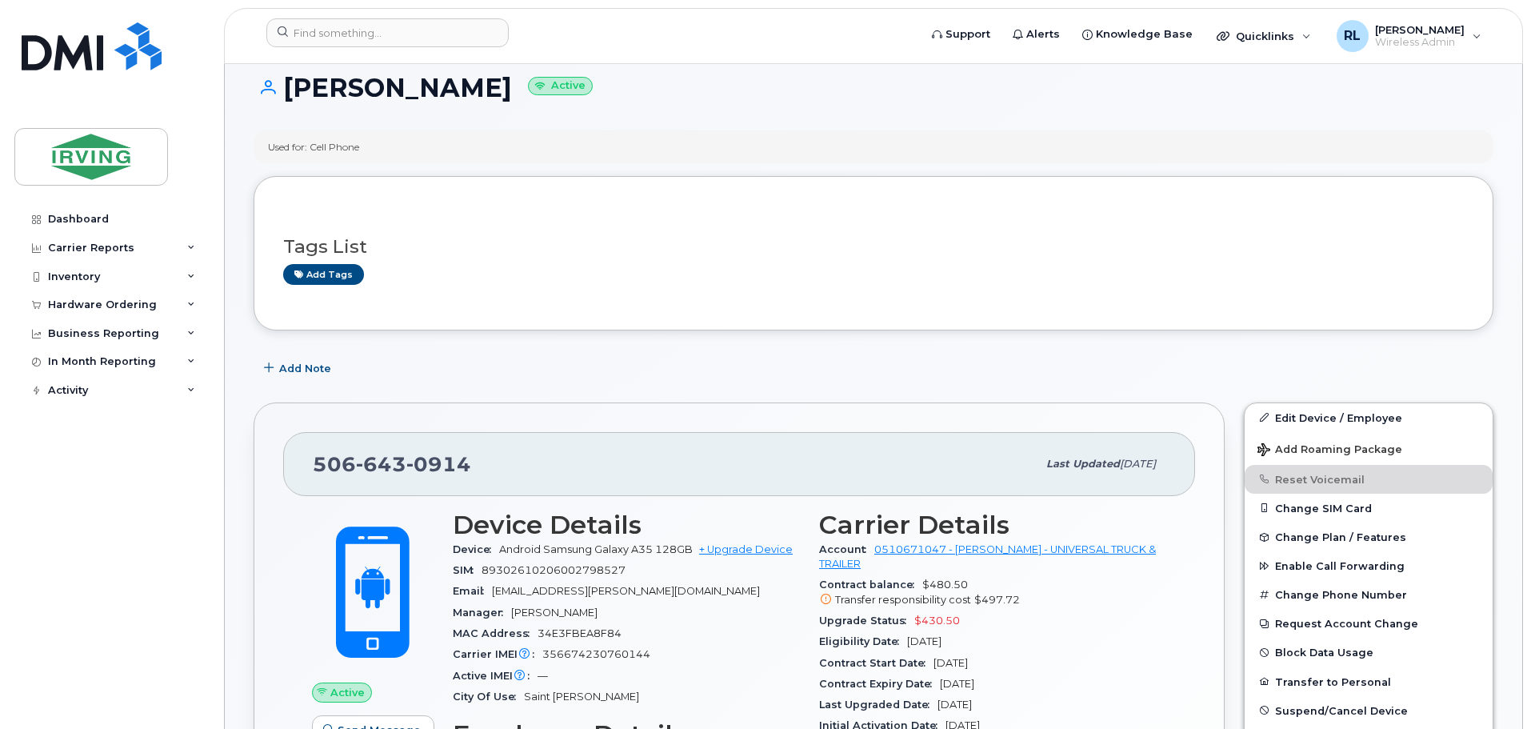
scroll to position [0, 0]
